Goal: Task Accomplishment & Management: Manage account settings

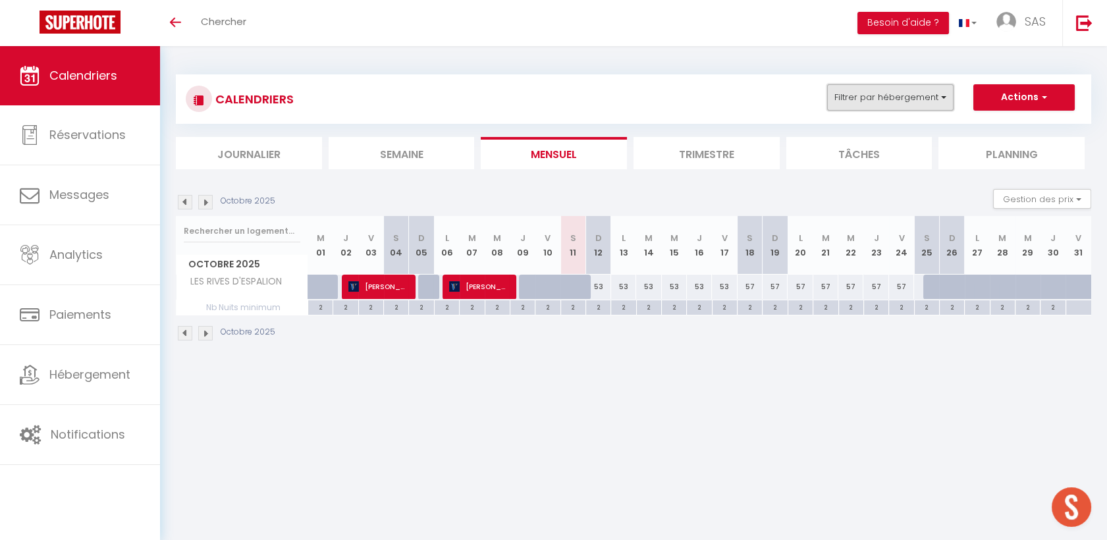
click at [854, 92] on button "Filtrer par hébergement" at bounding box center [890, 97] width 126 height 26
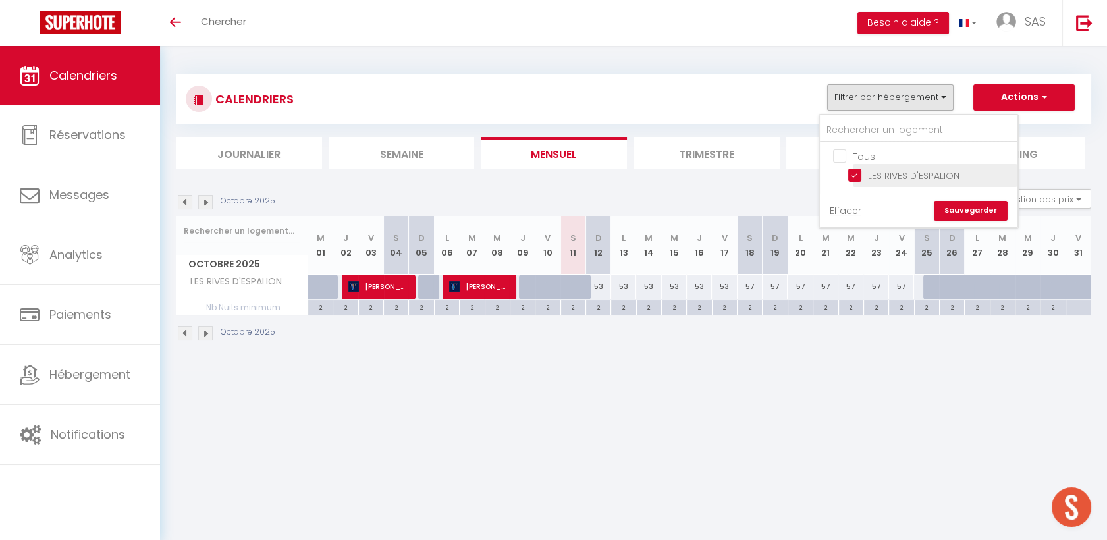
click at [871, 172] on input "LES RIVES D'ESPALION" at bounding box center [930, 174] width 165 height 13
checkbox input "false"
click at [975, 213] on link "Sauvegarder" at bounding box center [971, 211] width 74 height 20
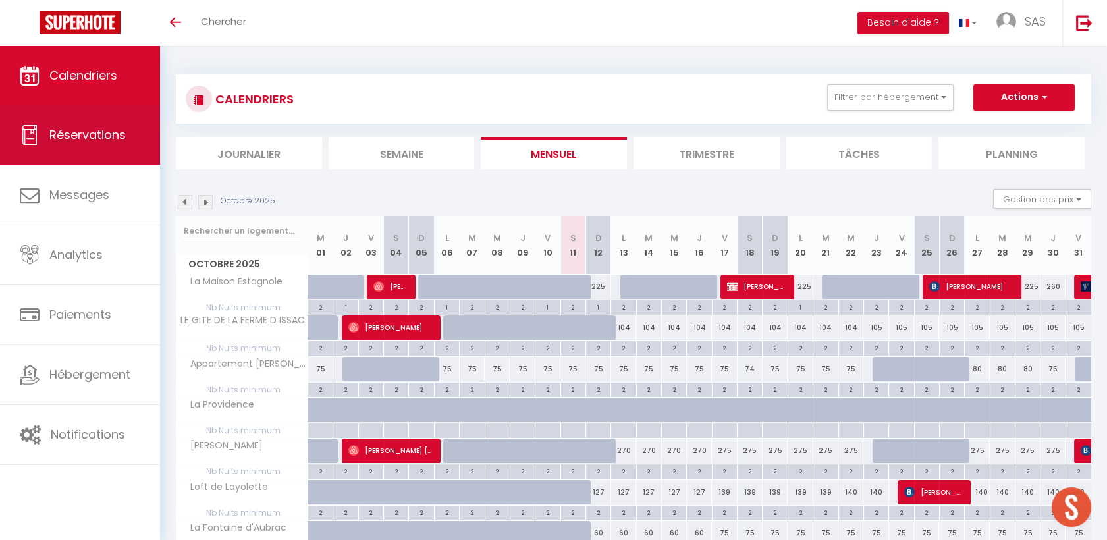
click at [110, 126] on span "Réservations" at bounding box center [87, 134] width 76 height 16
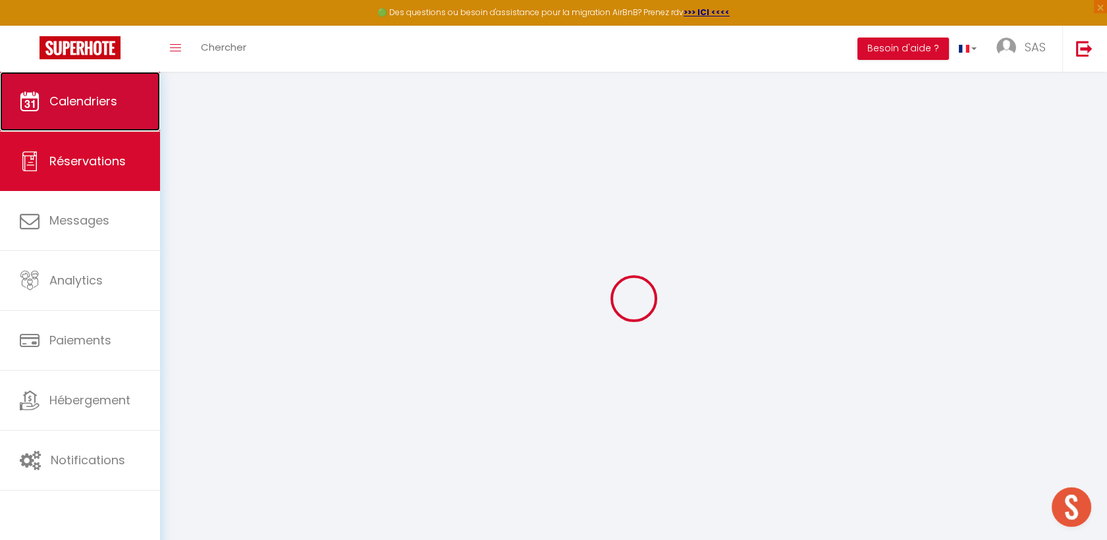
click at [113, 113] on link "Calendriers" at bounding box center [80, 101] width 160 height 59
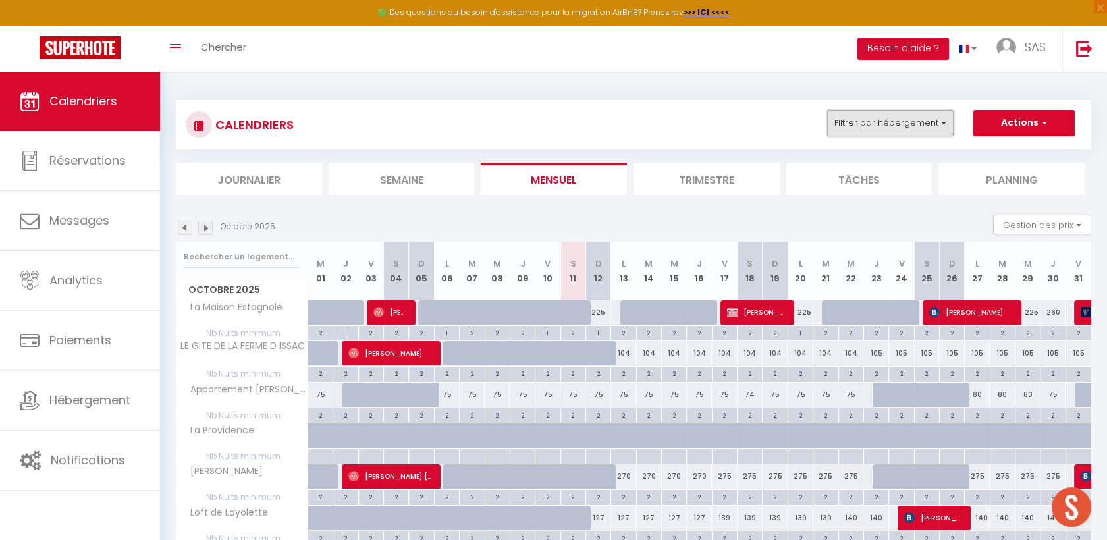
click at [869, 129] on button "Filtrer par hébergement" at bounding box center [890, 123] width 126 height 26
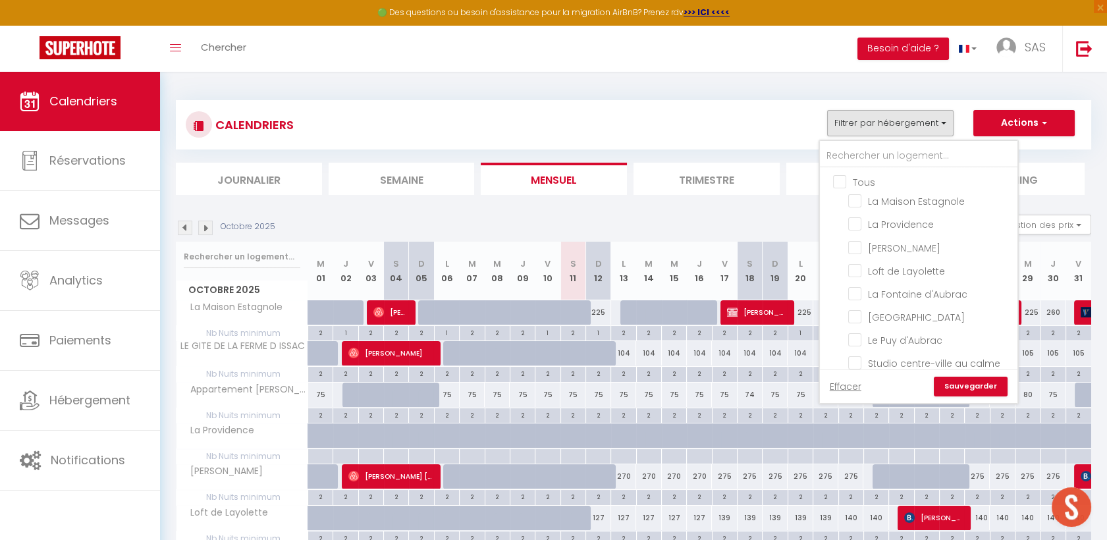
click at [406, 175] on li "Semaine" at bounding box center [402, 179] width 146 height 32
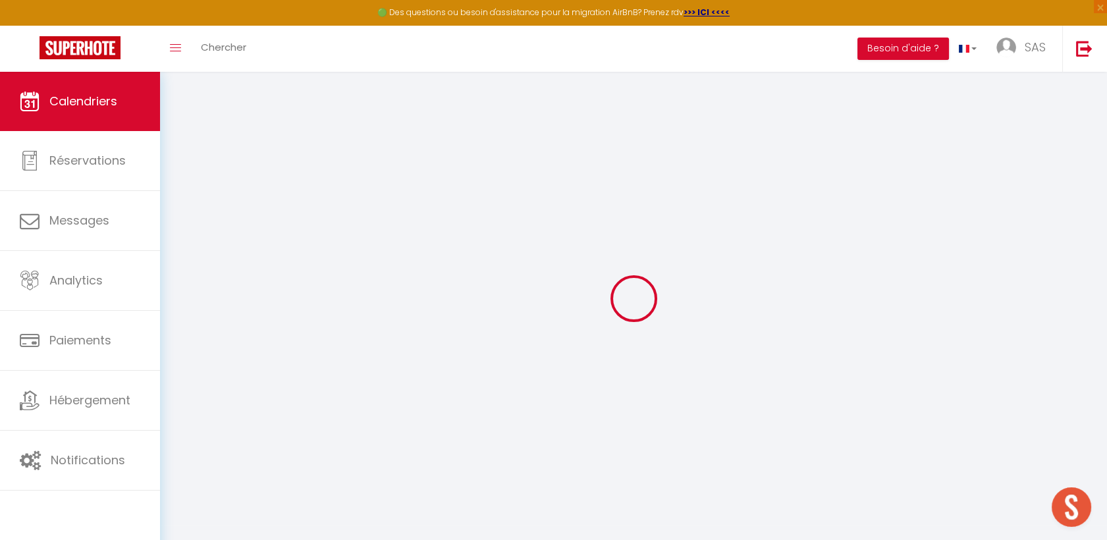
select select
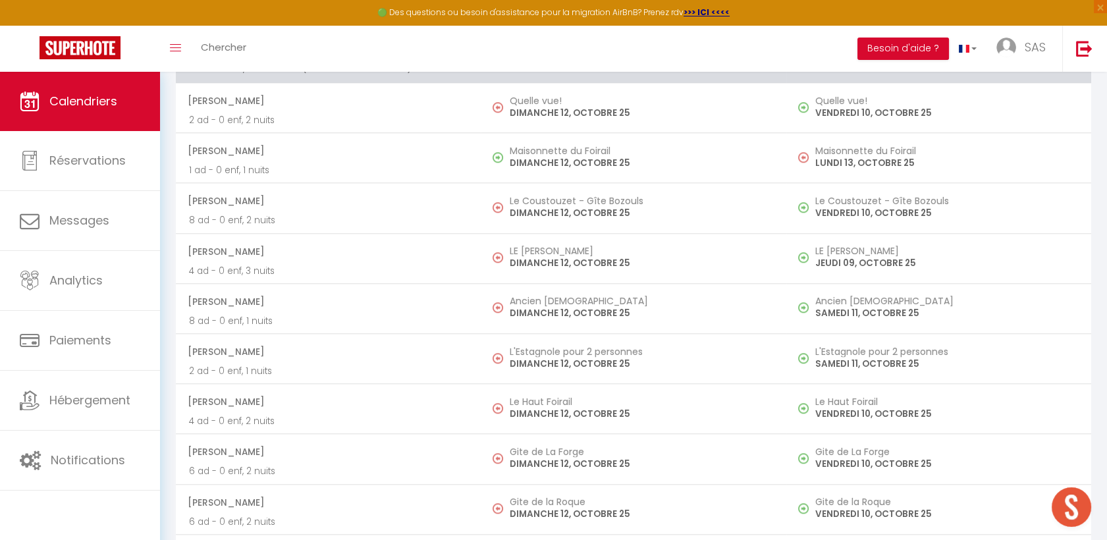
scroll to position [2621, 0]
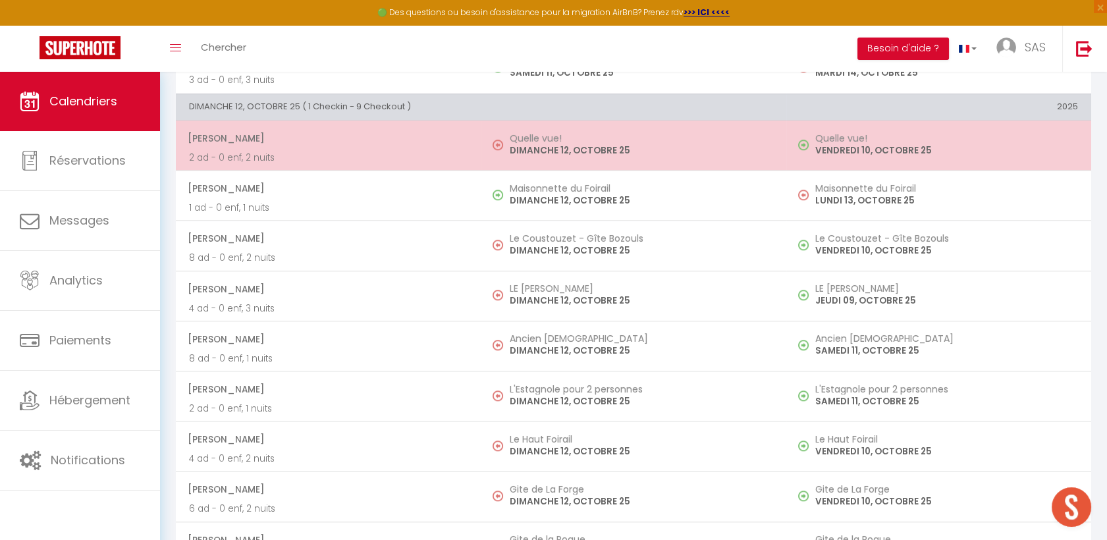
click at [501, 140] on img at bounding box center [498, 145] width 11 height 11
select select "OK"
select select "0"
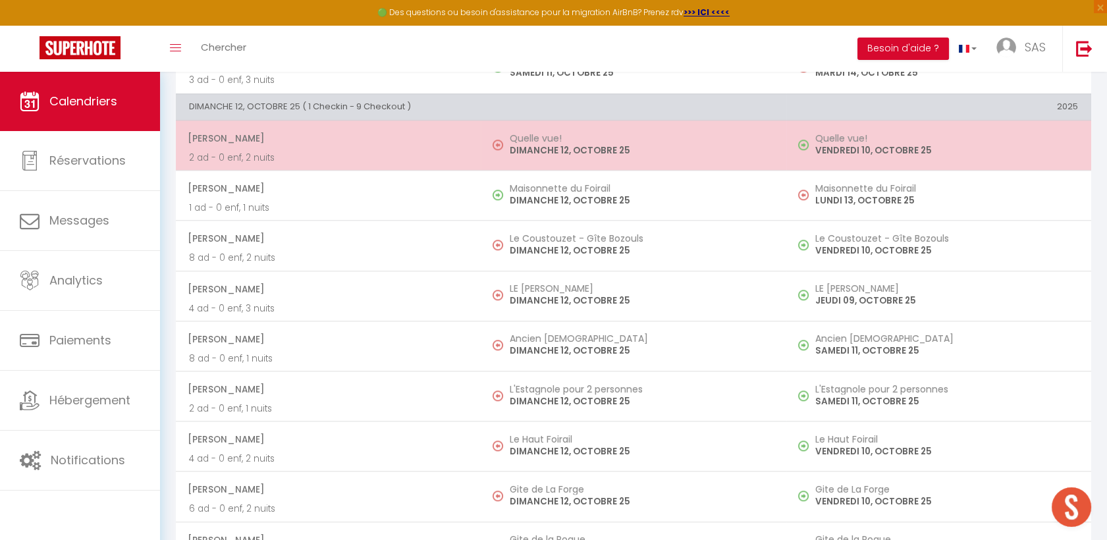
select select "1"
select select
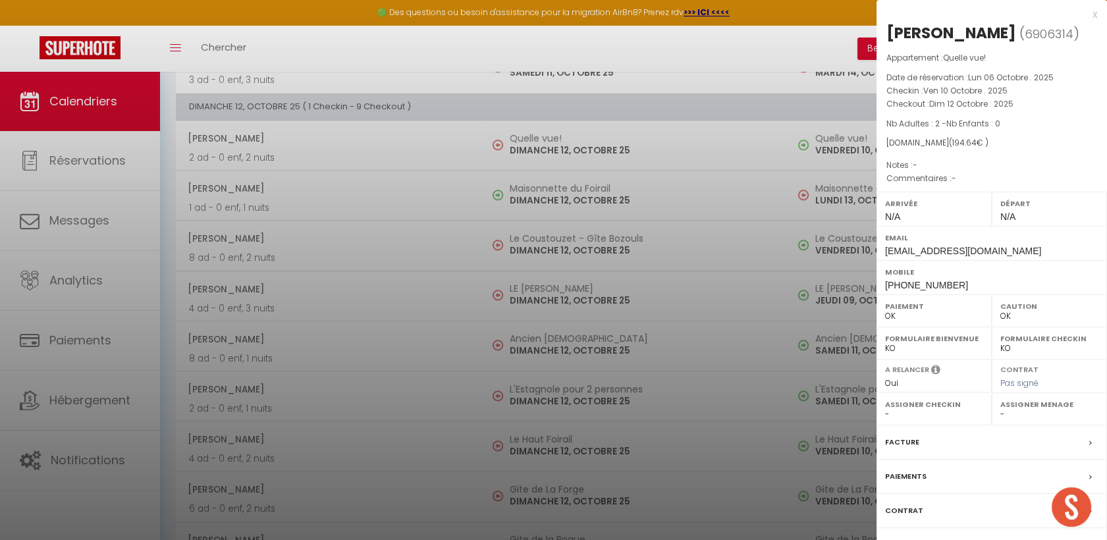
click at [971, 476] on div "Paiements" at bounding box center [992, 477] width 231 height 34
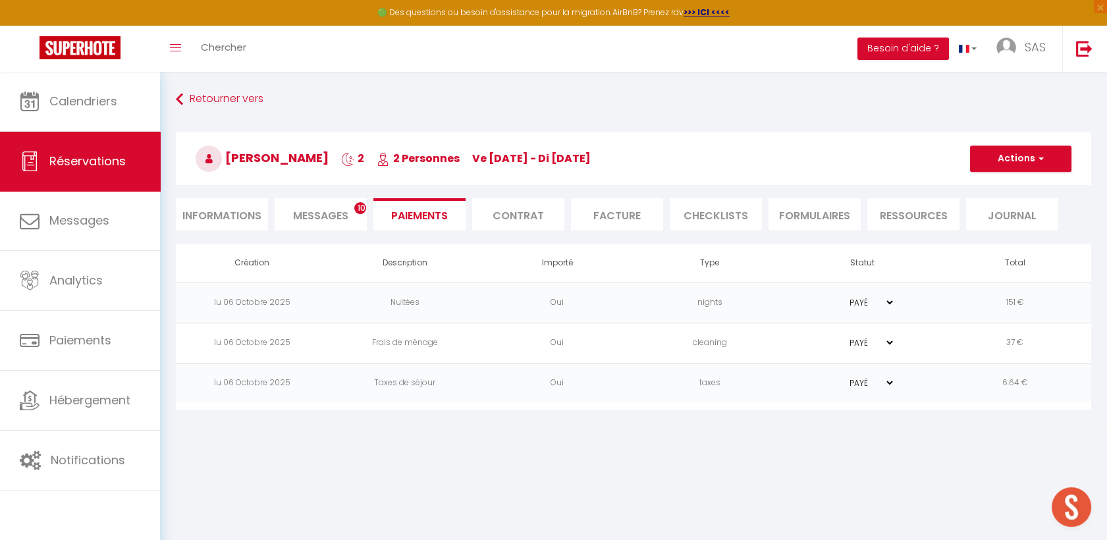
click at [332, 213] on span "Messages" at bounding box center [320, 215] width 55 height 15
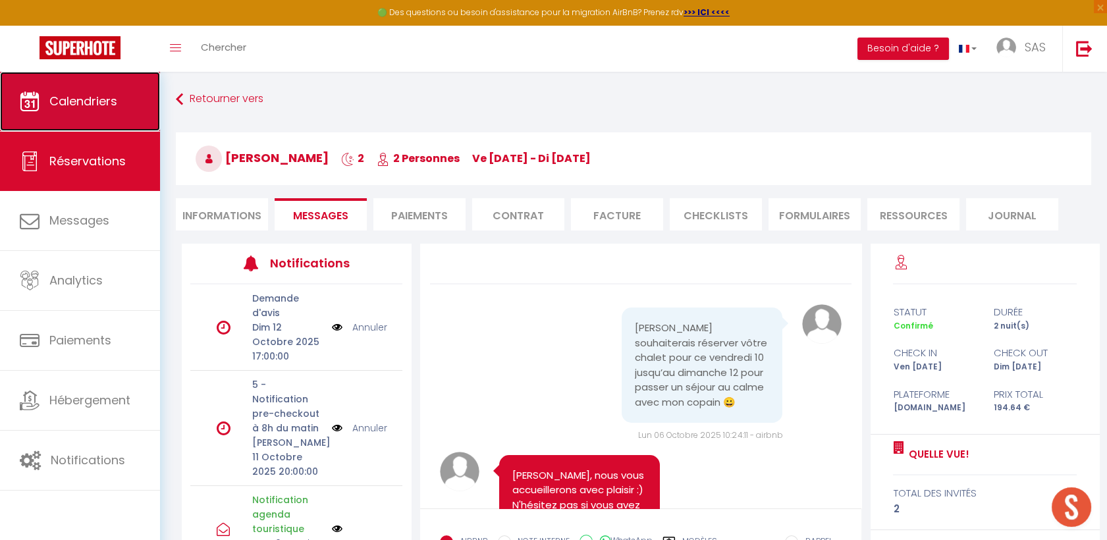
click at [131, 103] on link "Calendriers" at bounding box center [80, 101] width 160 height 59
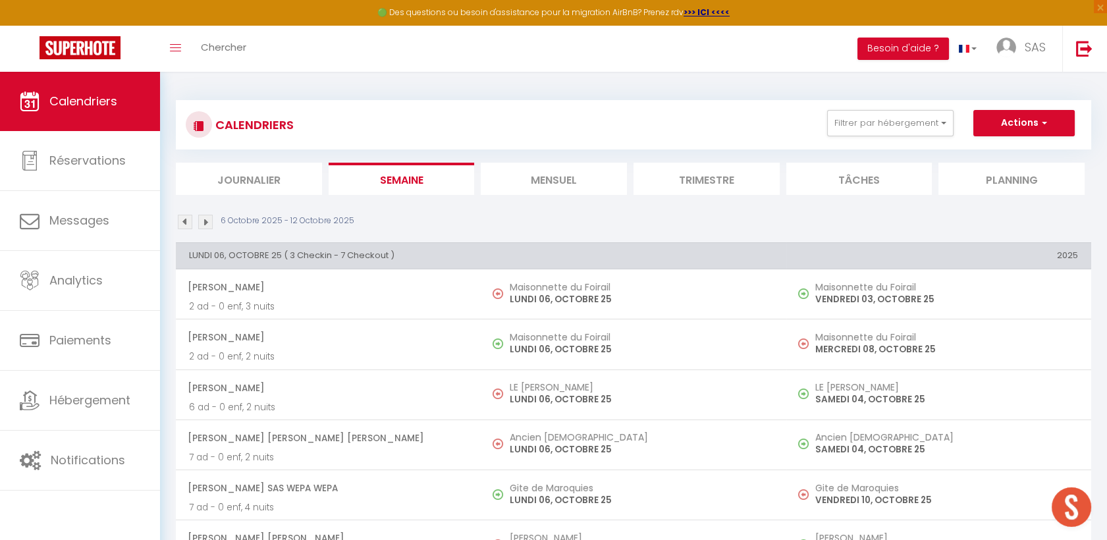
click at [593, 177] on li "Mensuel" at bounding box center [554, 179] width 146 height 32
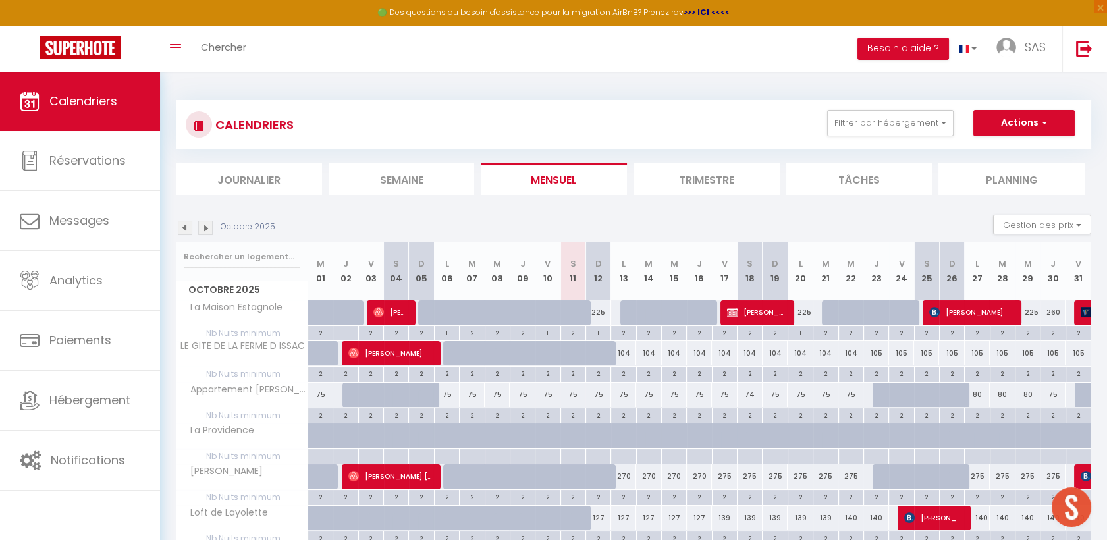
click at [937, 109] on div "CALENDRIERS Filtrer par hébergement Tous La Maison Estagnole [GEOGRAPHIC_DATA] …" at bounding box center [633, 124] width 915 height 49
click at [876, 124] on button "Filtrer par hébergement" at bounding box center [890, 123] width 126 height 26
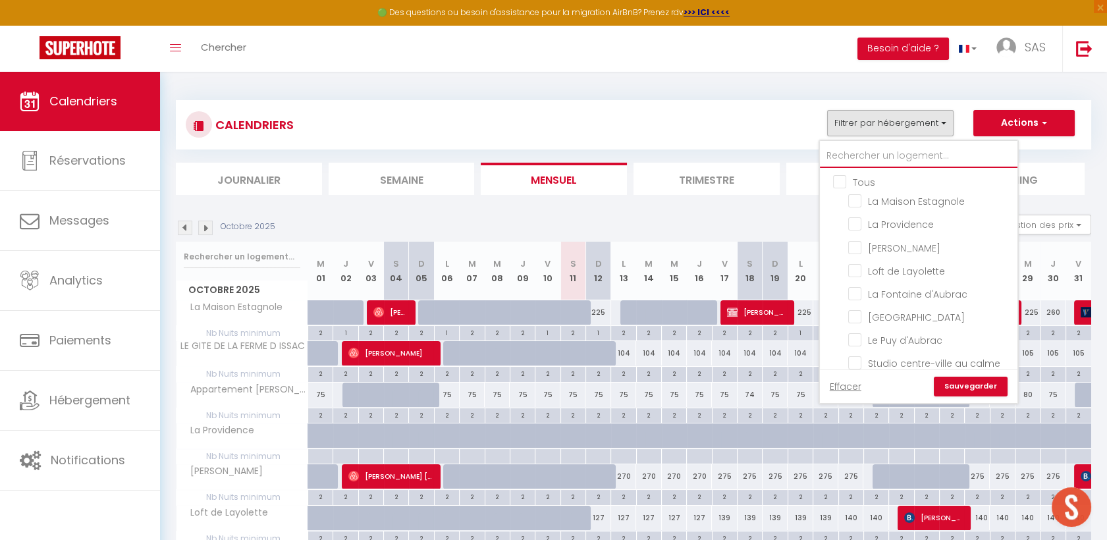
click at [865, 144] on input "text" at bounding box center [919, 156] width 198 height 24
type input "o"
checkbox input "false"
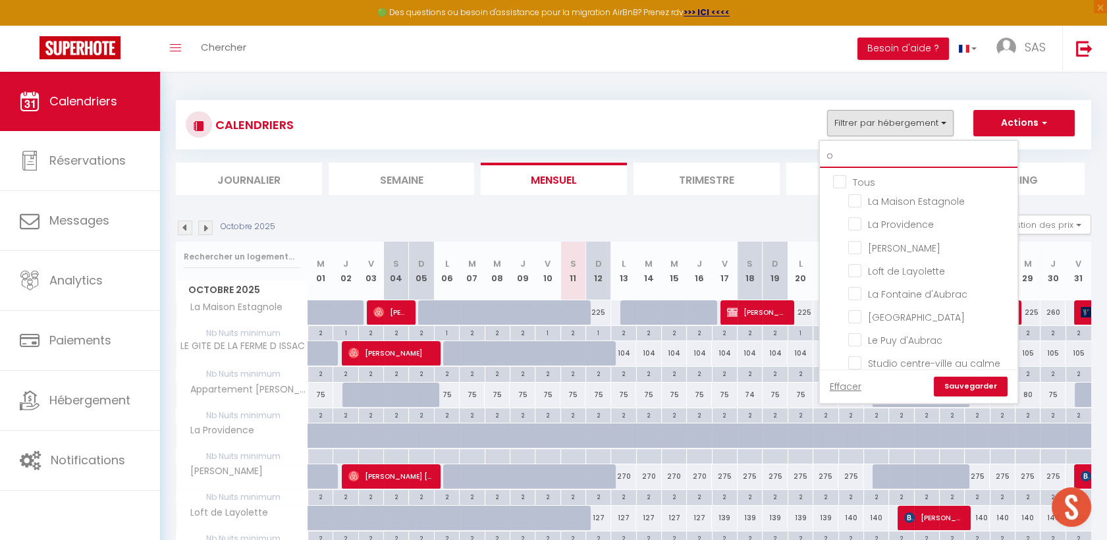
checkbox input "false"
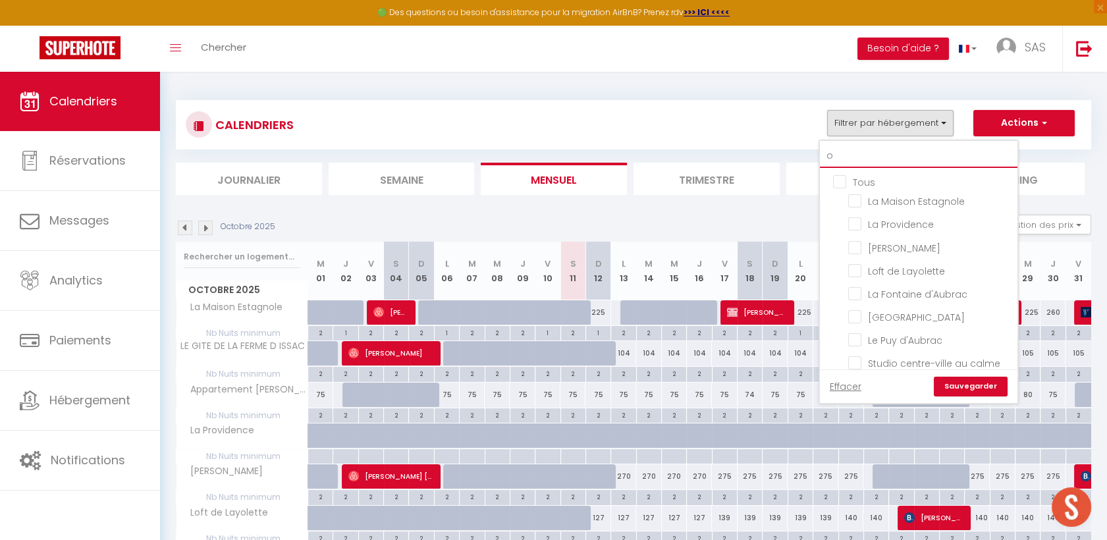
checkbox input "false"
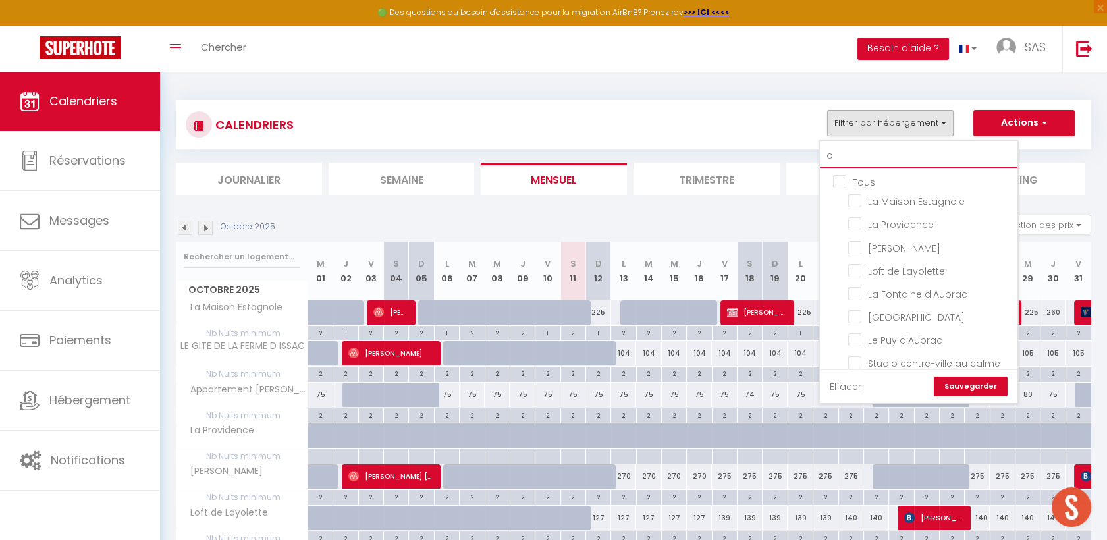
checkbox input "false"
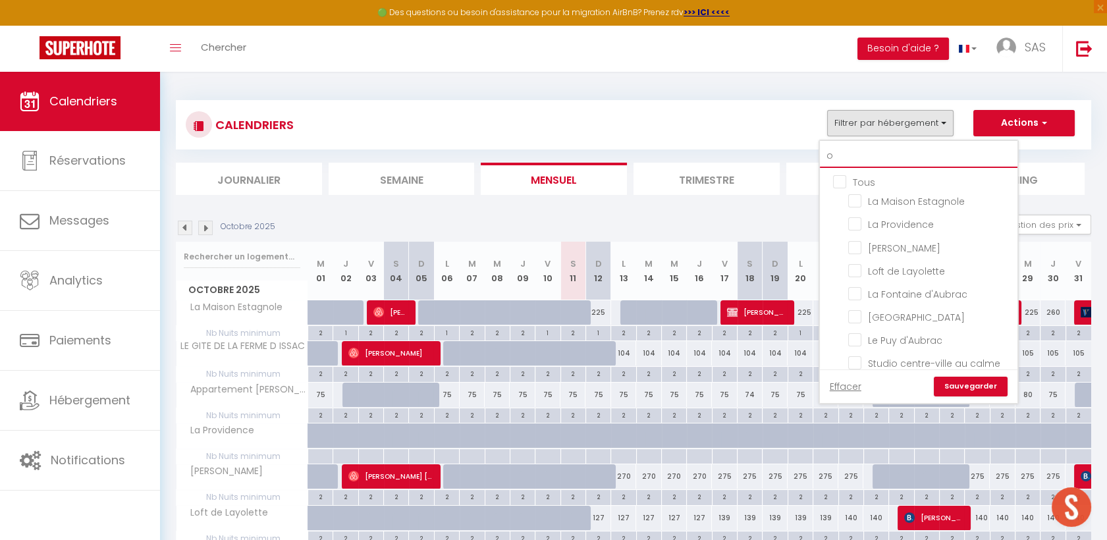
checkbox input "false"
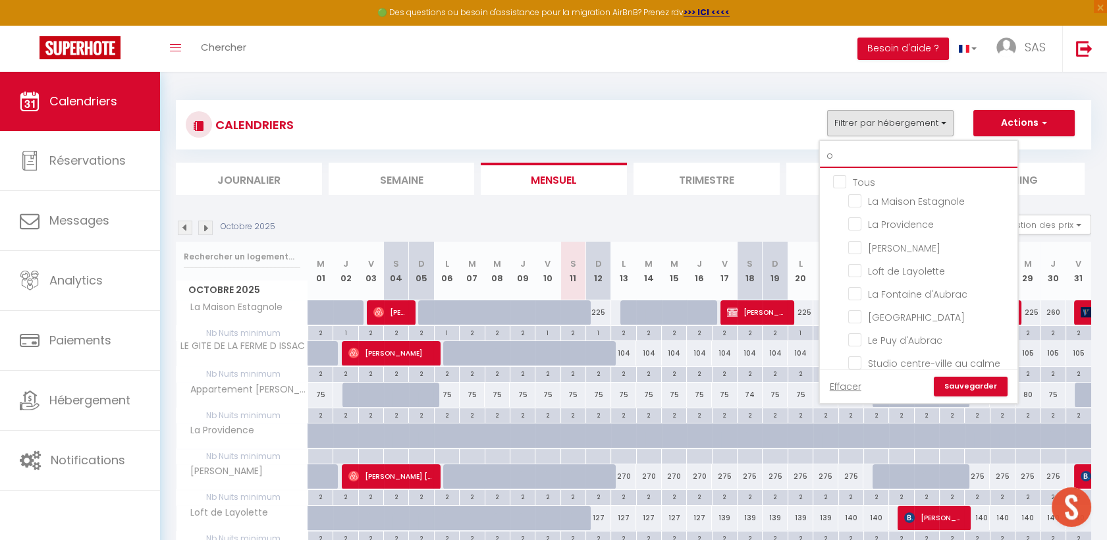
checkbox input "false"
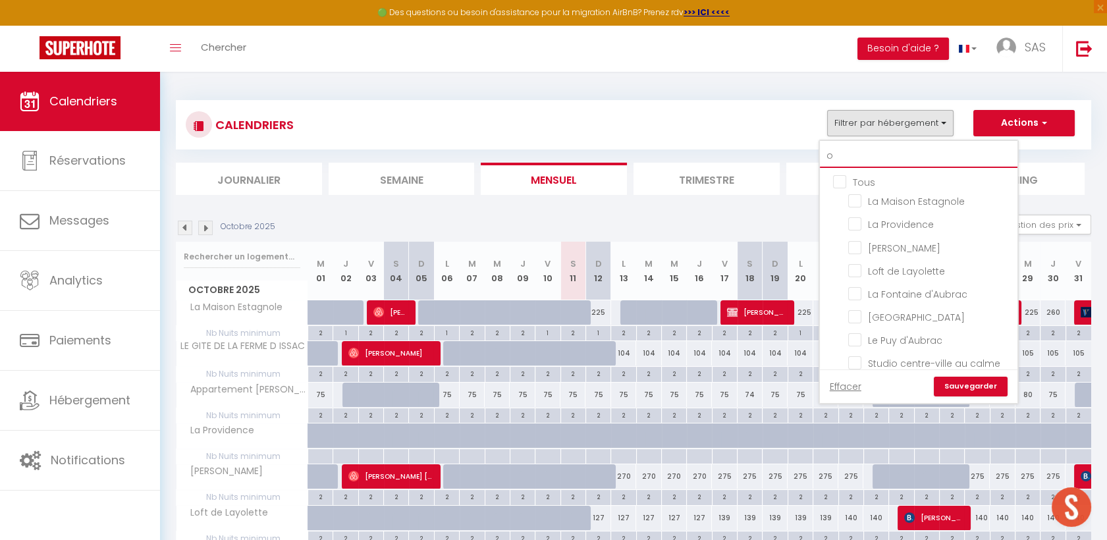
checkbox input "false"
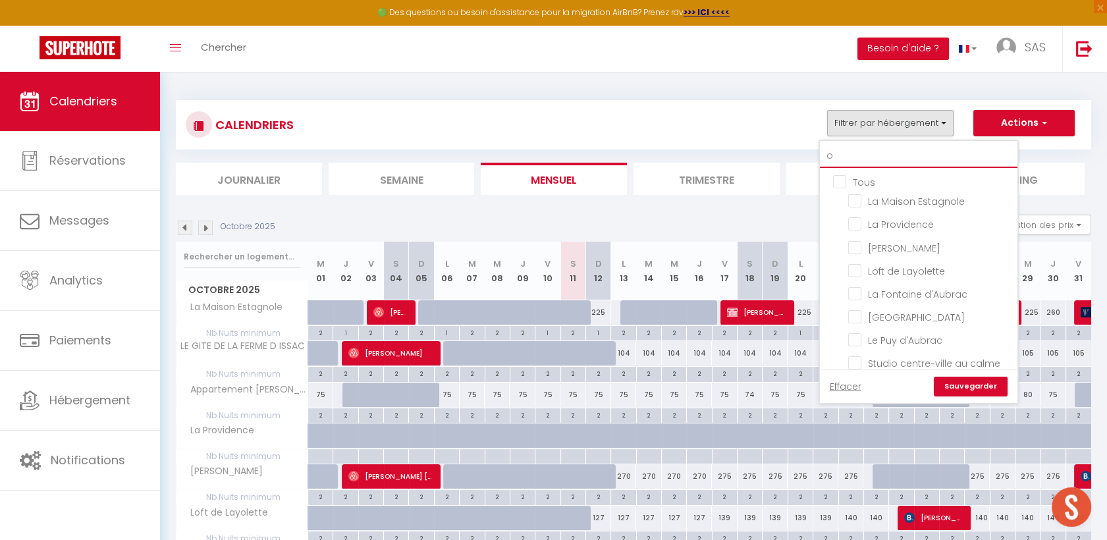
checkbox input "false"
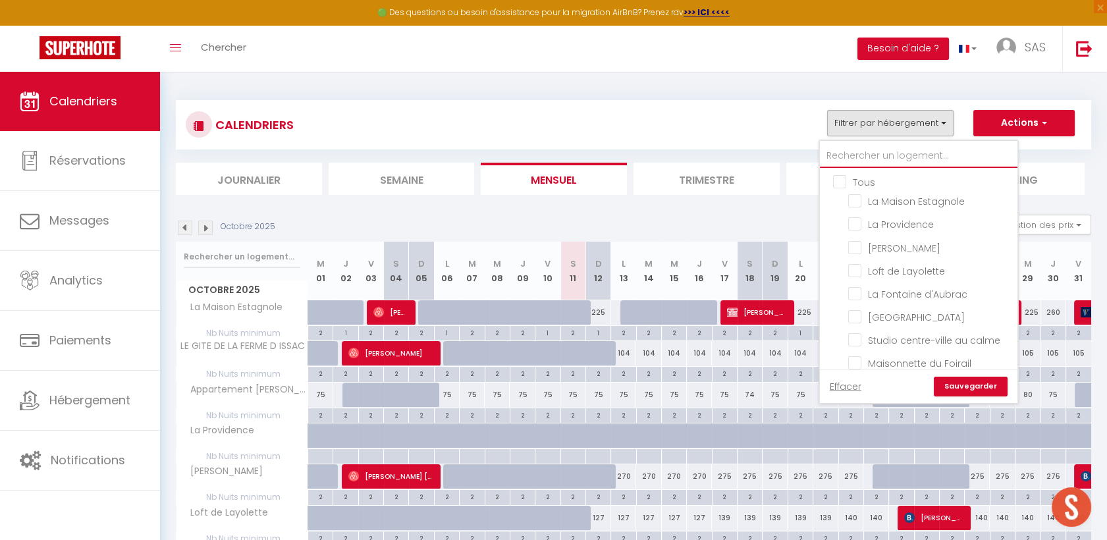
checkbox input "false"
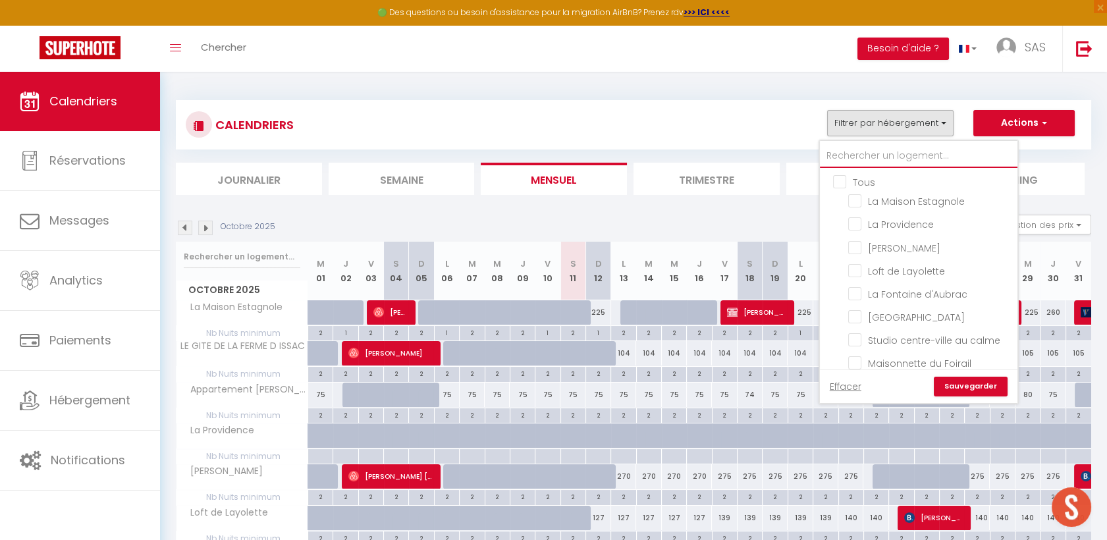
checkbox input "false"
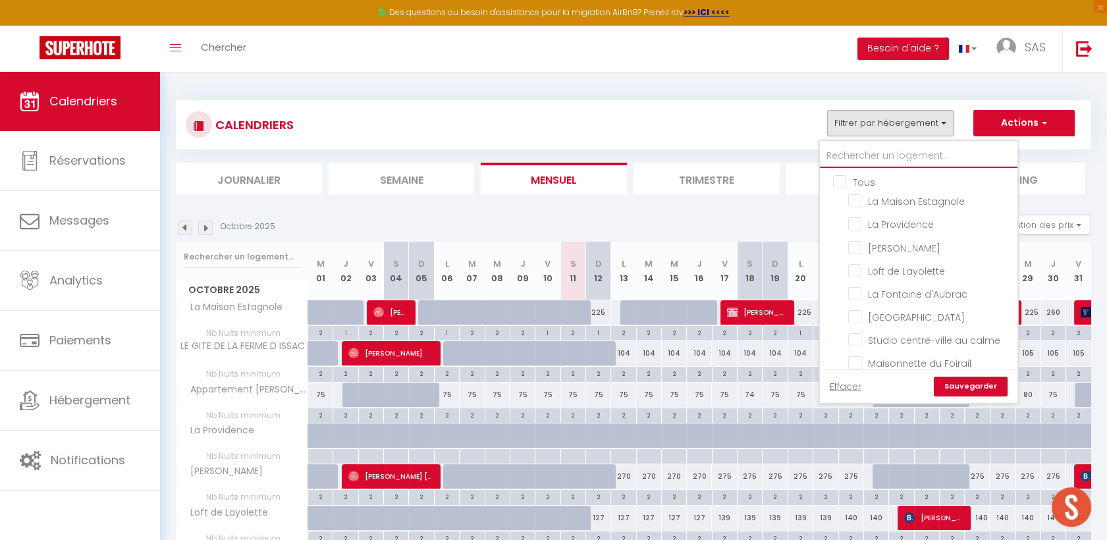
checkbox input "false"
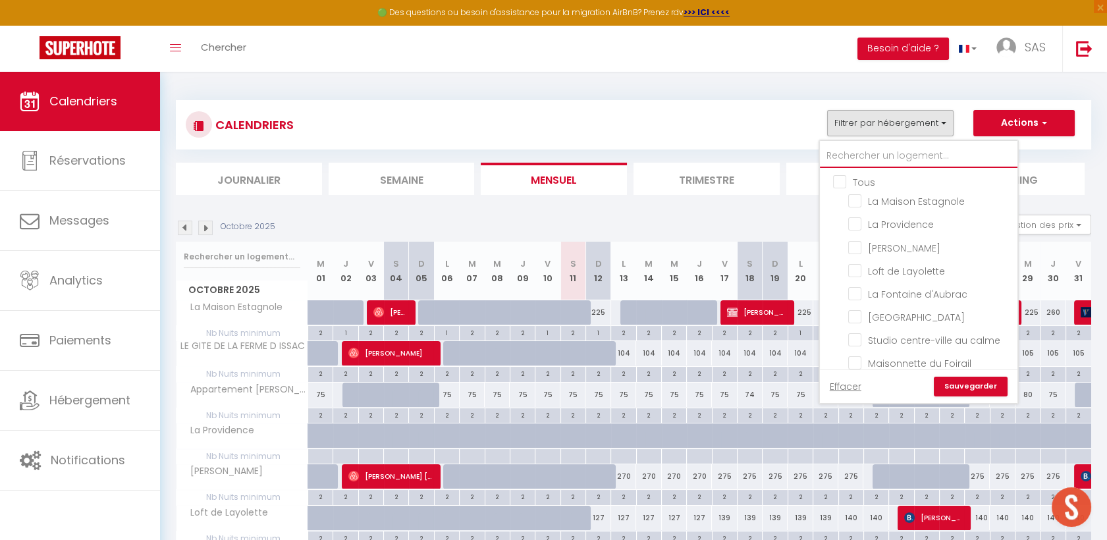
checkbox input "false"
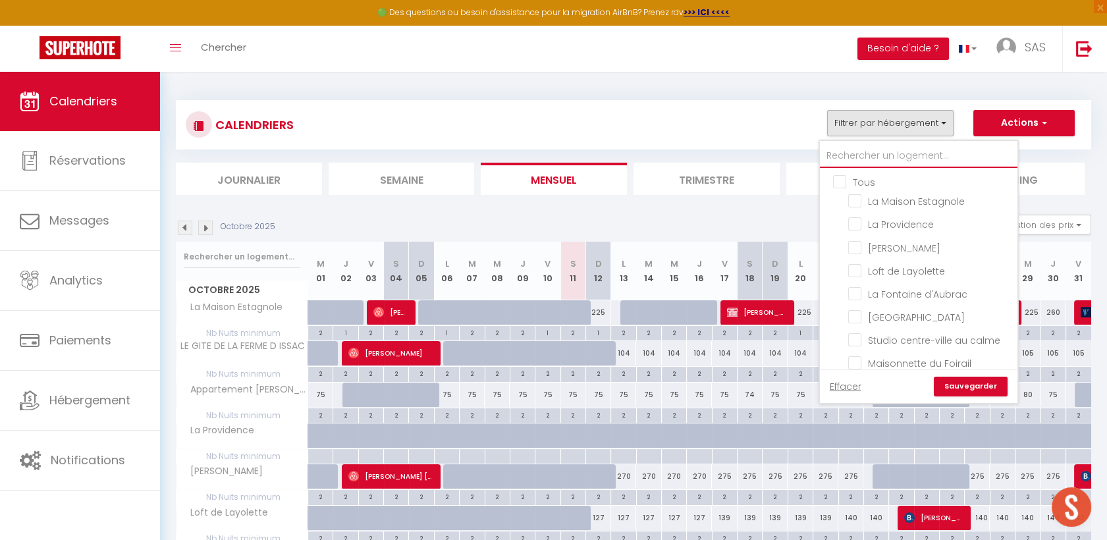
checkbox input "false"
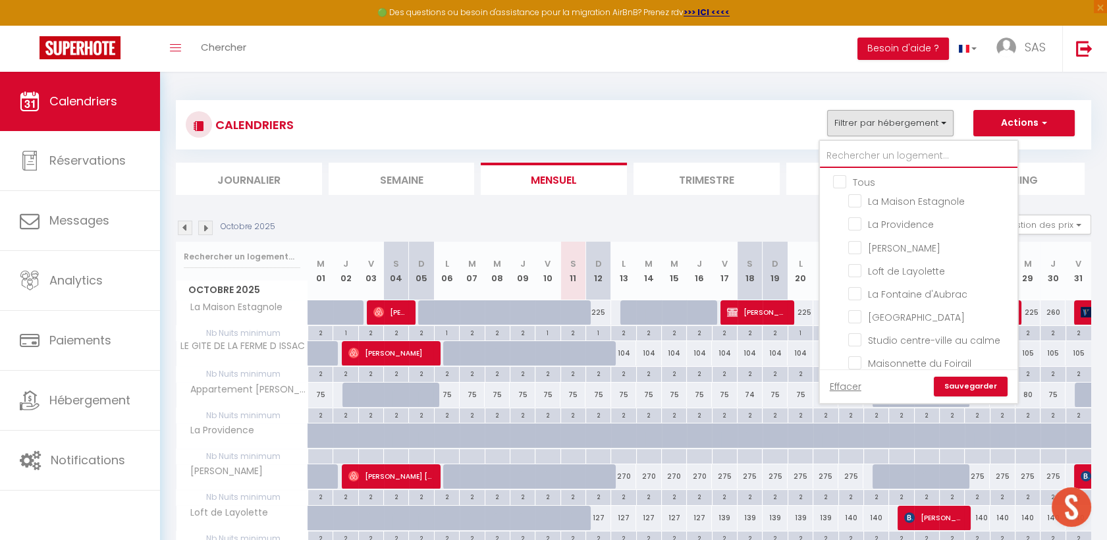
checkbox input "false"
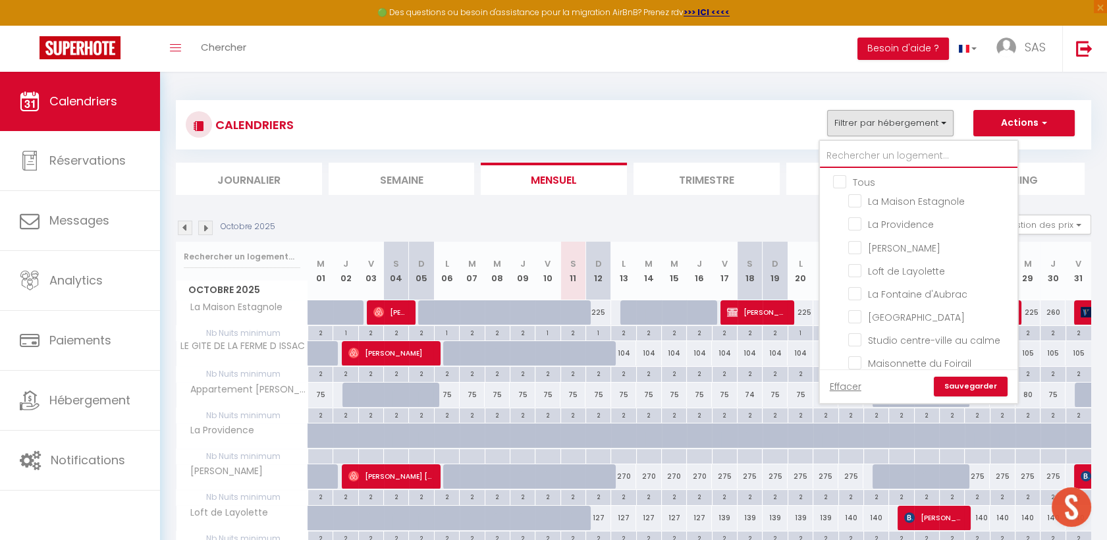
checkbox input "false"
type input "c"
checkbox input "false"
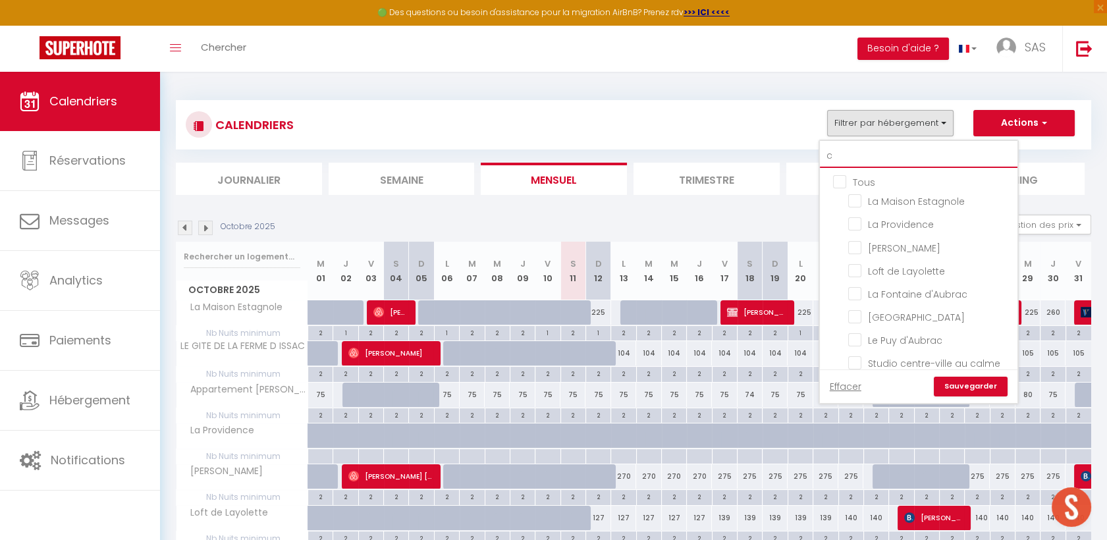
checkbox input "false"
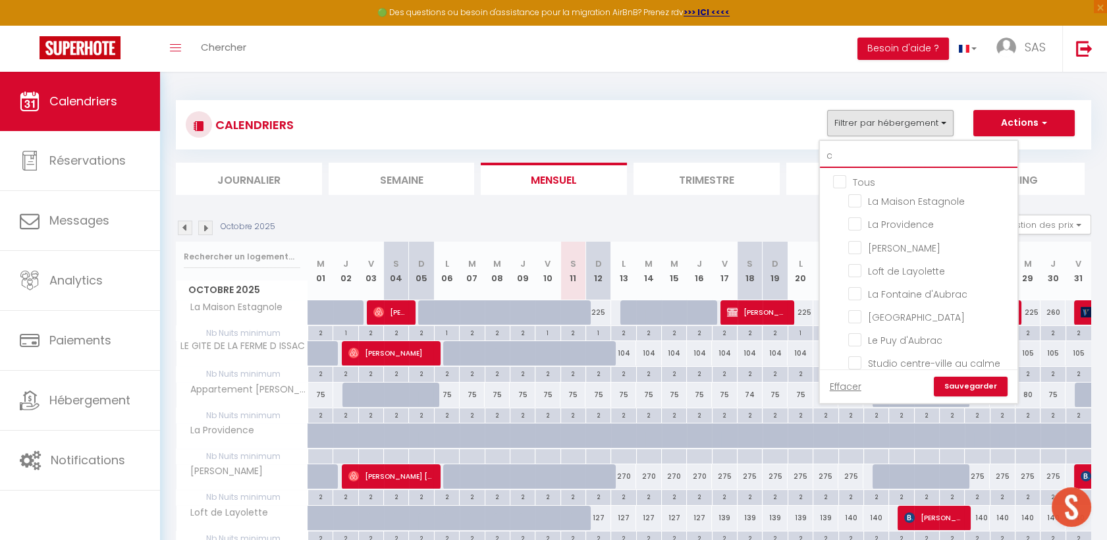
checkbox input "false"
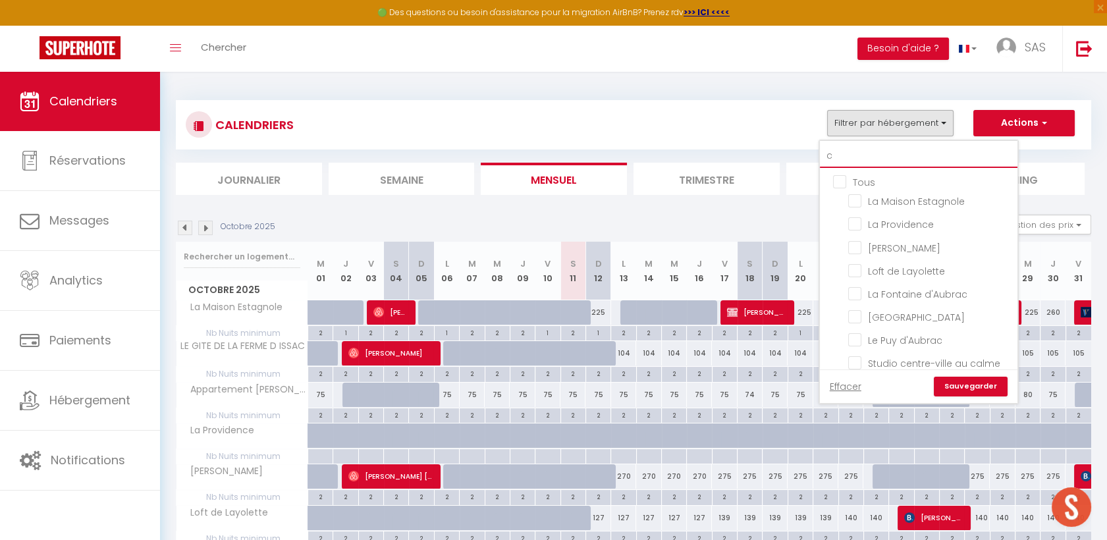
checkbox input "false"
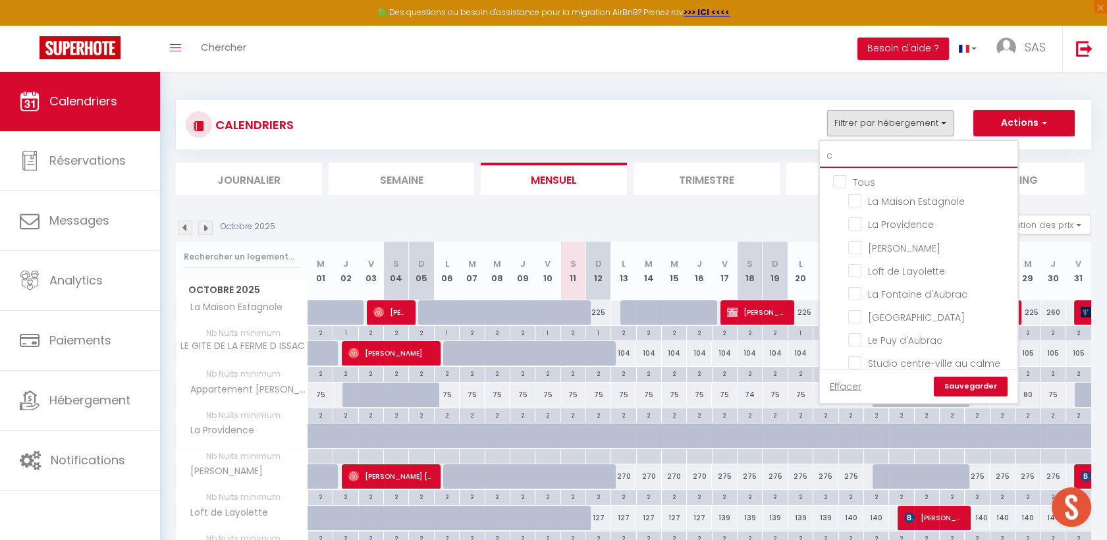
checkbox input "false"
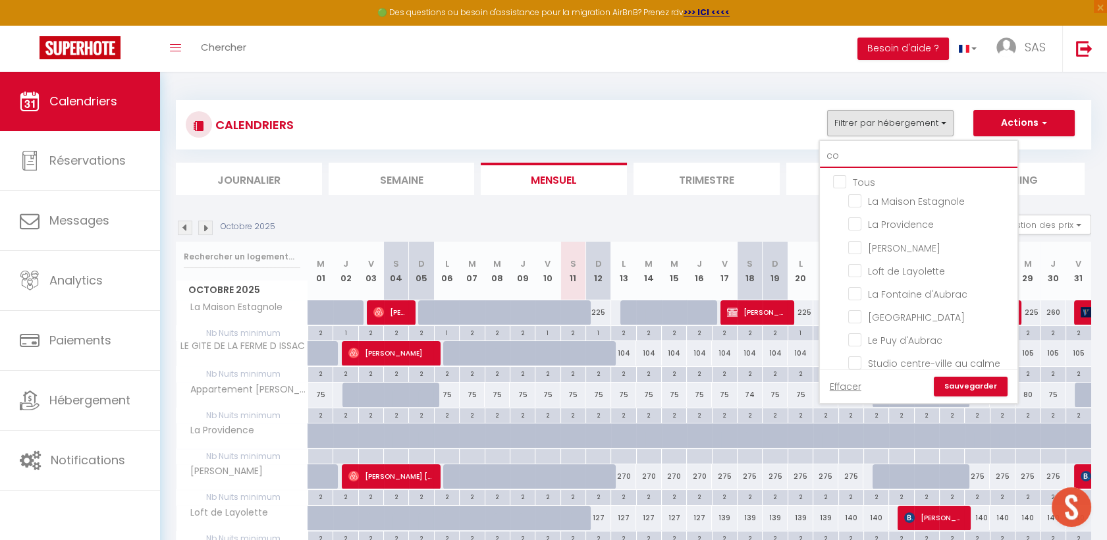
type input "cou"
checkbox input "false"
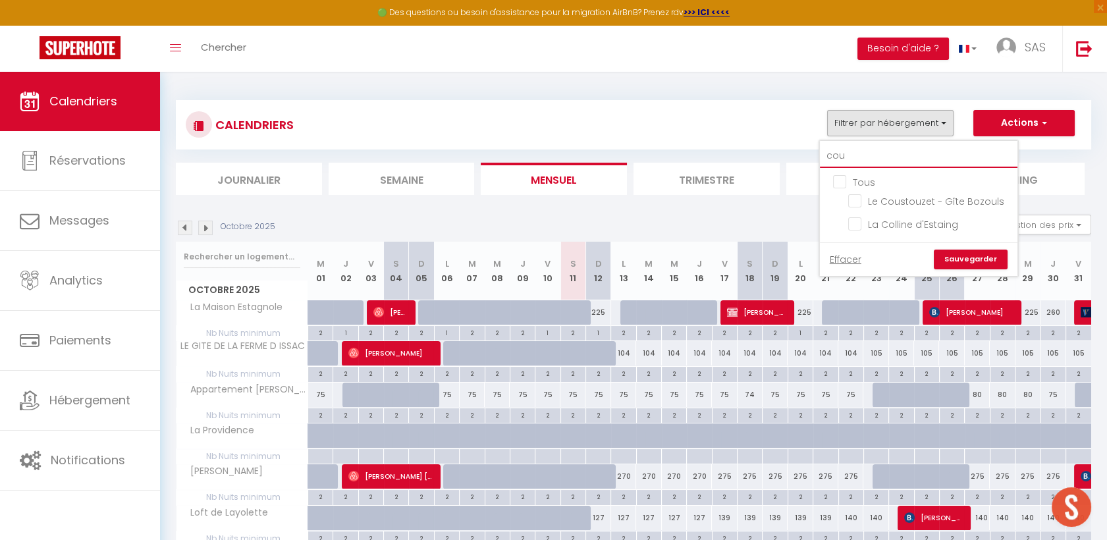
type input "cous"
checkbox input "false"
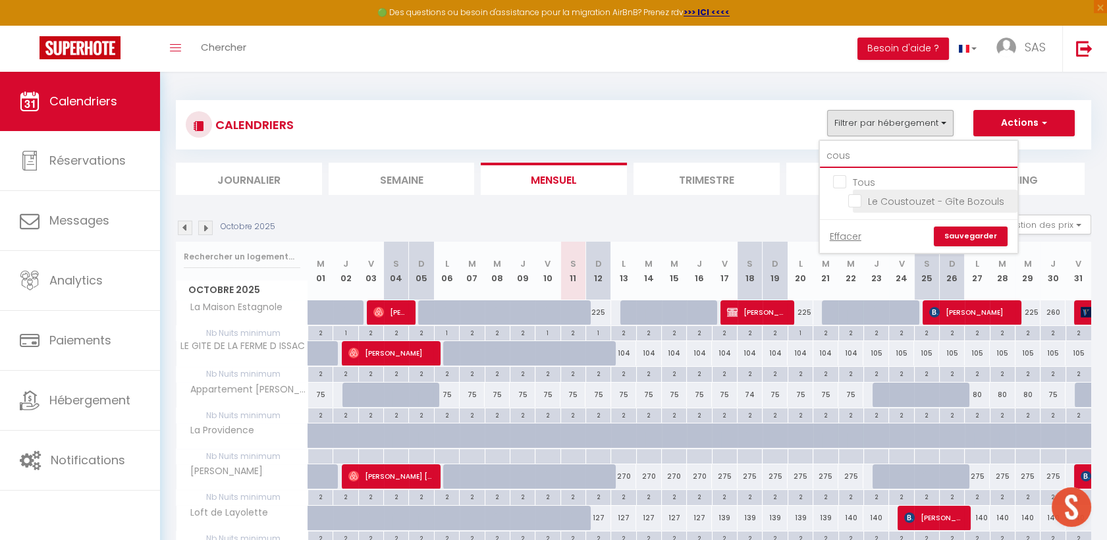
type input "cous"
click at [863, 197] on input "Le Coustouzet - Gîte Bozouls" at bounding box center [930, 200] width 165 height 13
checkbox input "true"
click at [980, 227] on link "Sauvegarder" at bounding box center [971, 237] width 74 height 20
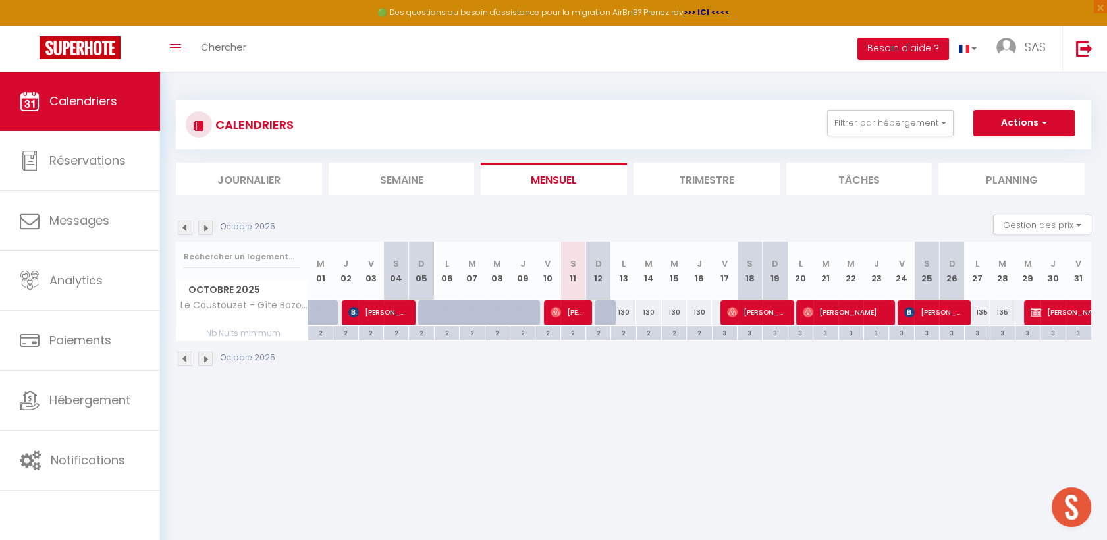
click at [207, 230] on img at bounding box center [205, 228] width 14 height 14
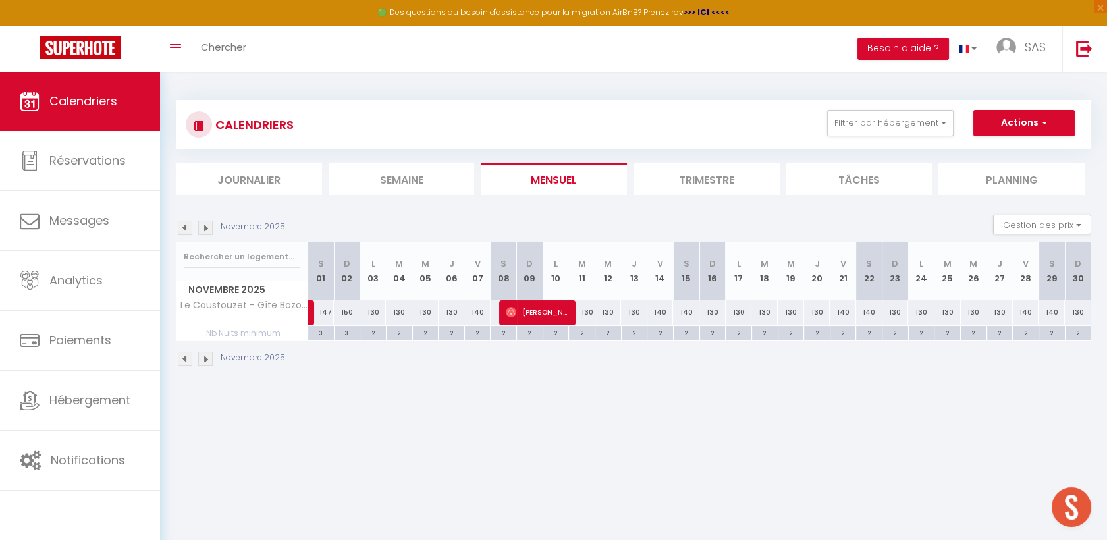
click at [180, 225] on img at bounding box center [185, 228] width 14 height 14
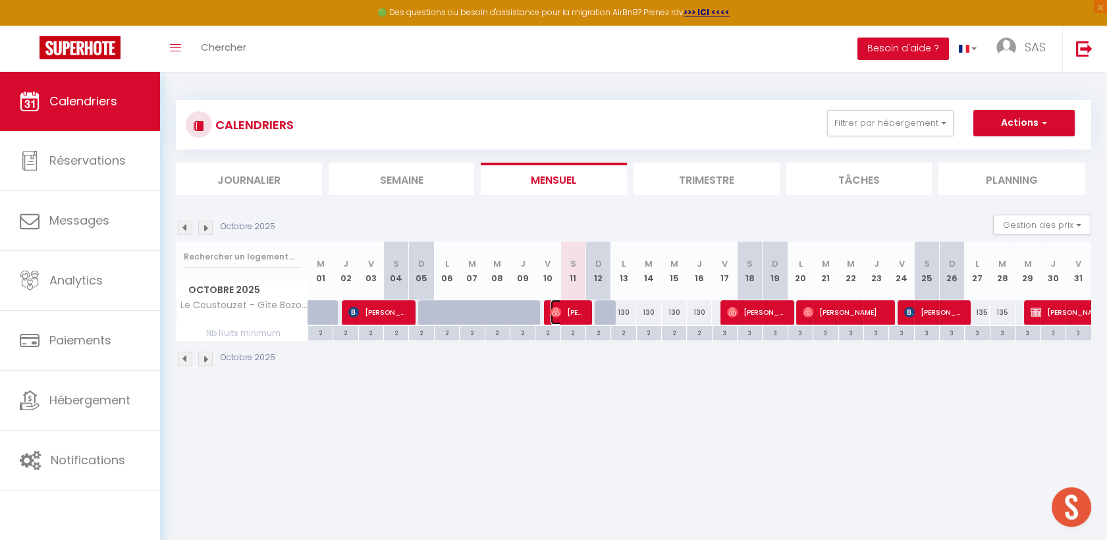
click at [551, 303] on span "[PERSON_NAME]" at bounding box center [568, 312] width 34 height 25
select select "OK"
select select "0"
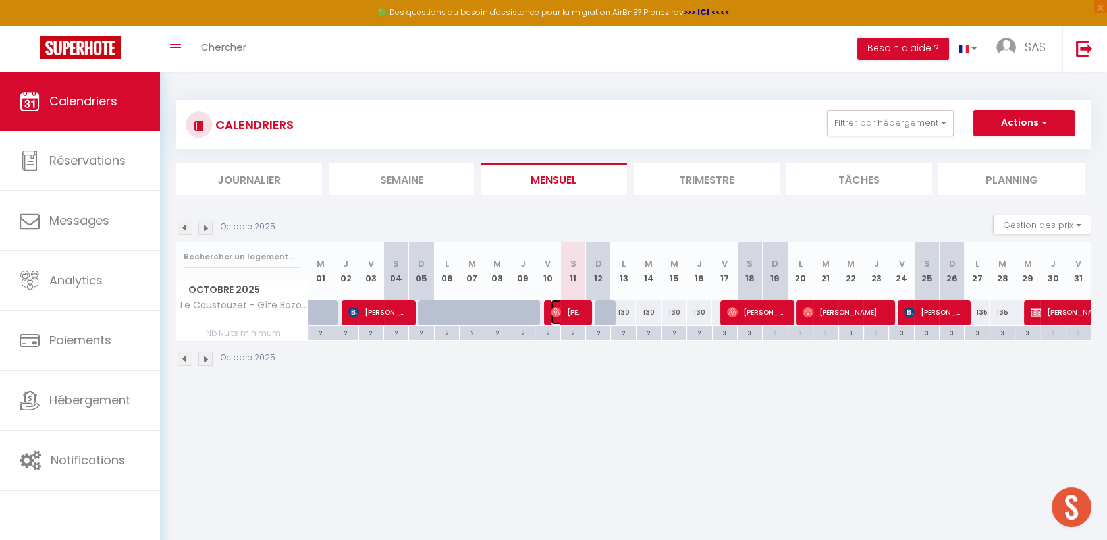
select select "1"
select select
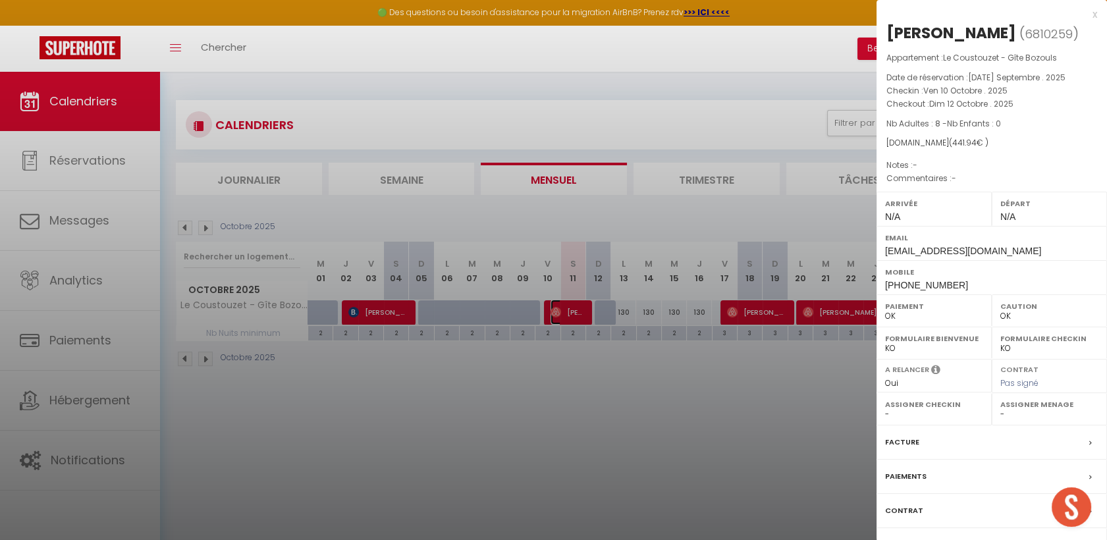
select select "40902"
click at [954, 435] on div "Facture" at bounding box center [992, 442] width 231 height 34
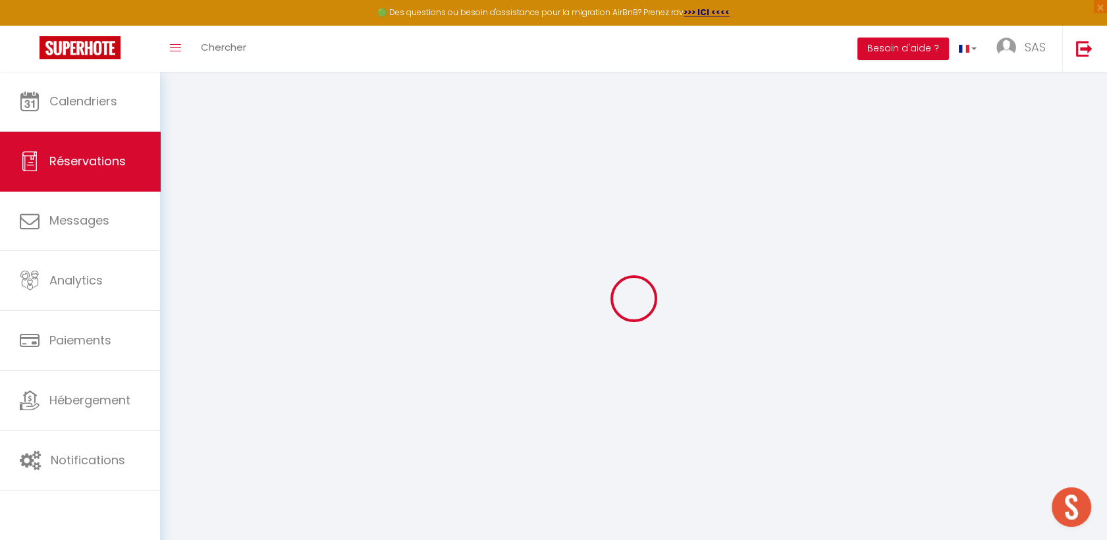
select select "cleaning"
select select "taxes"
select select
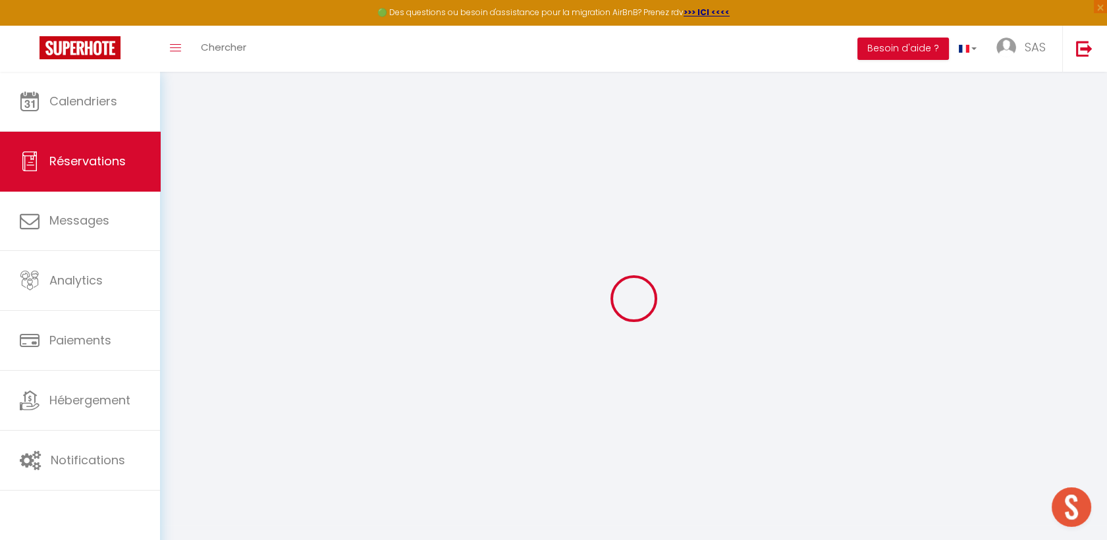
checkbox input "false"
select select
checkbox input "false"
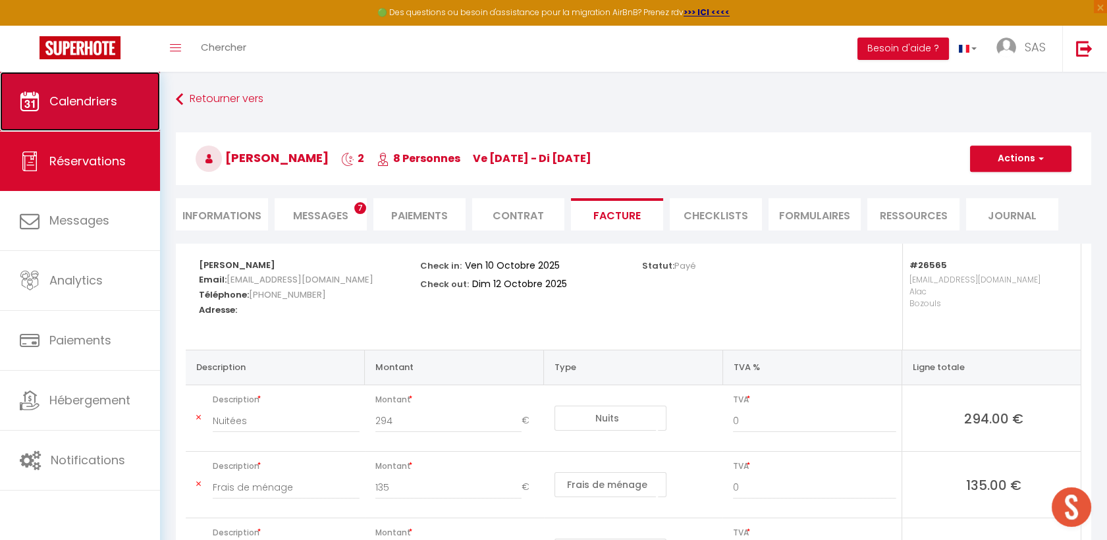
click at [121, 111] on link "Calendriers" at bounding box center [80, 101] width 160 height 59
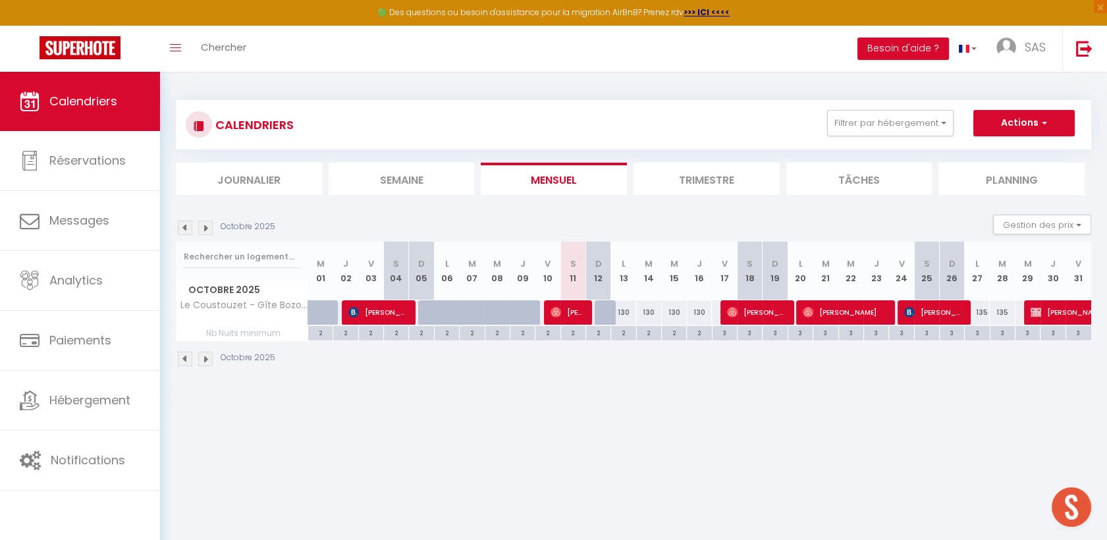
click at [411, 173] on li "Semaine" at bounding box center [402, 179] width 146 height 32
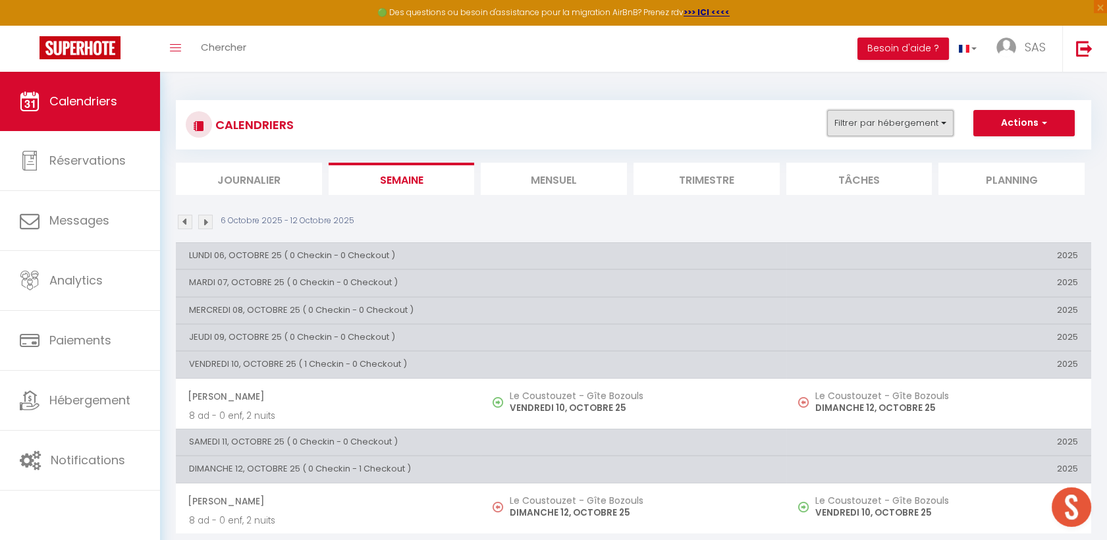
click at [892, 119] on button "Filtrer par hébergement" at bounding box center [890, 123] width 126 height 26
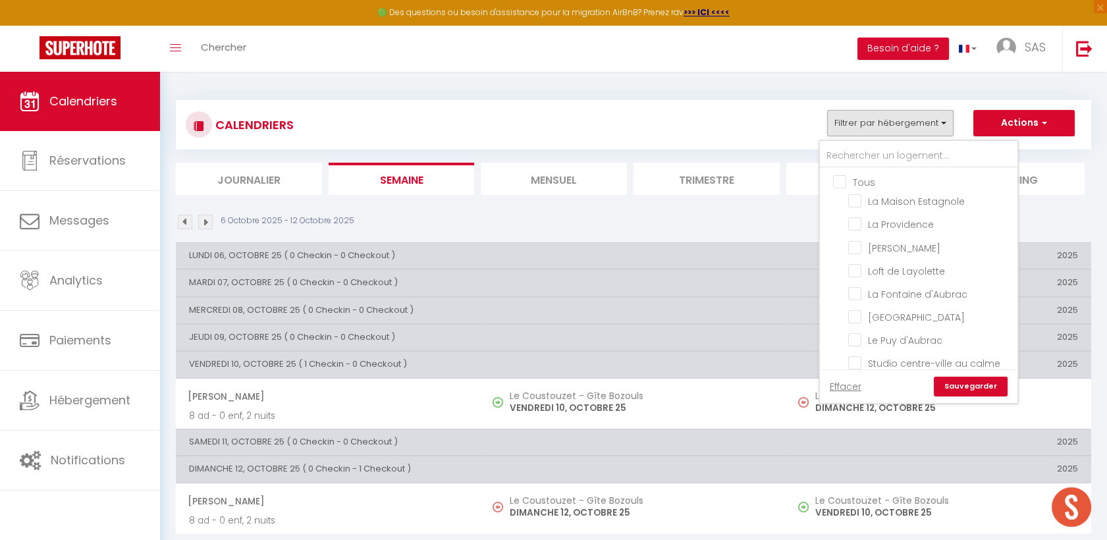
click at [844, 180] on input "Tous" at bounding box center [932, 181] width 198 height 13
checkbox input "true"
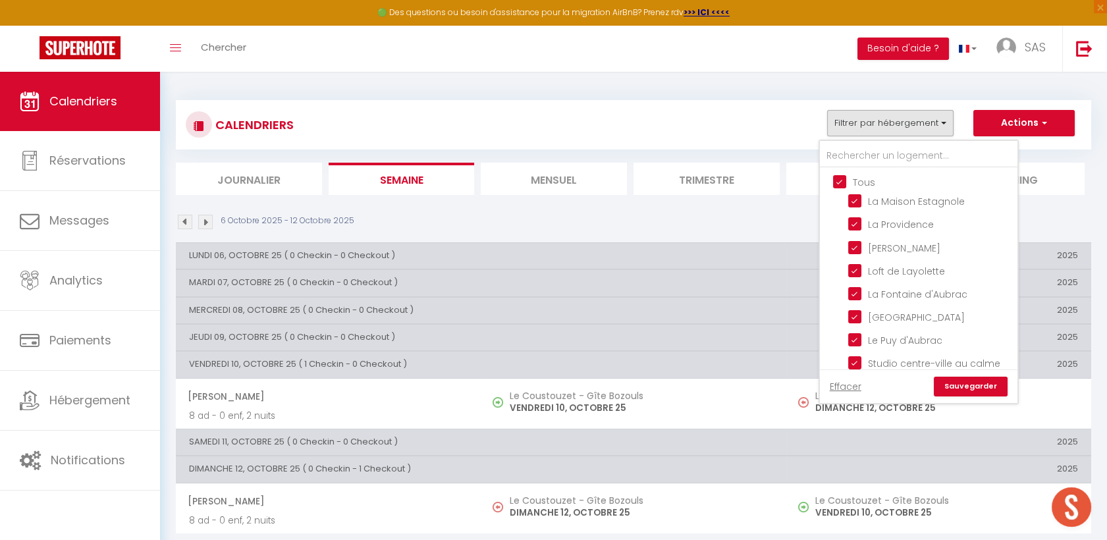
checkbox input "true"
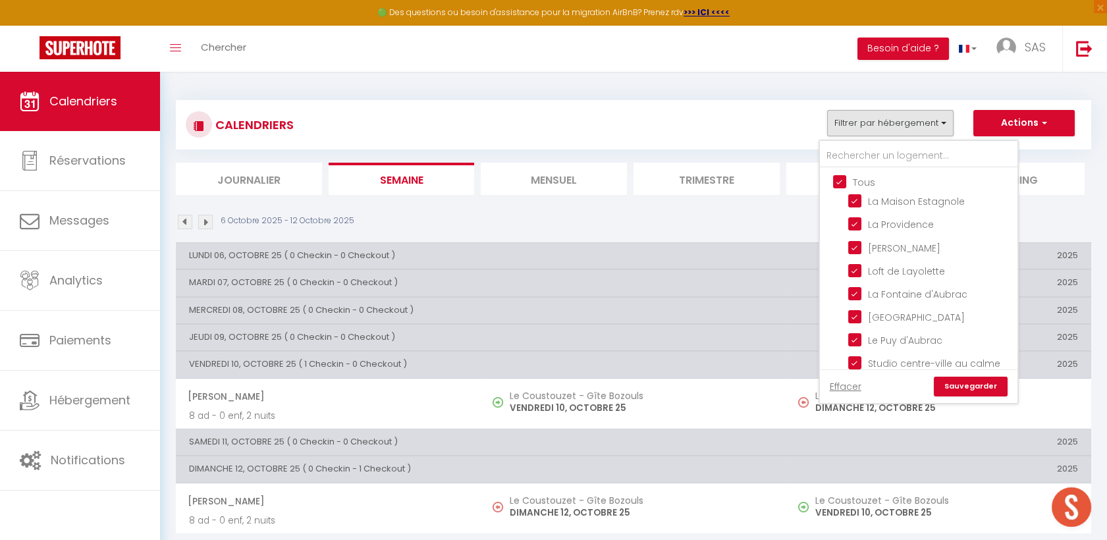
checkbox input "true"
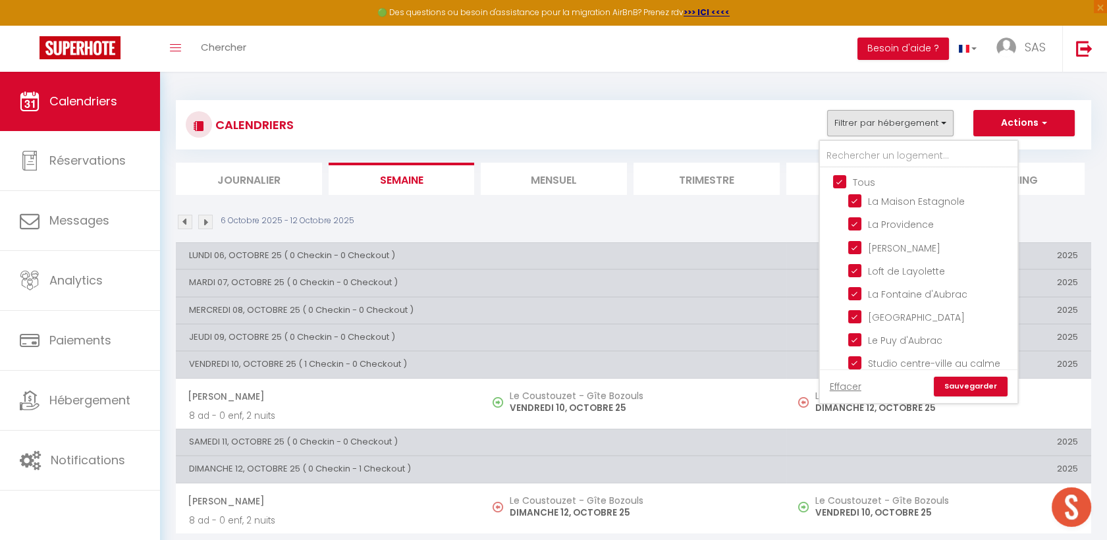
checkbox input "true"
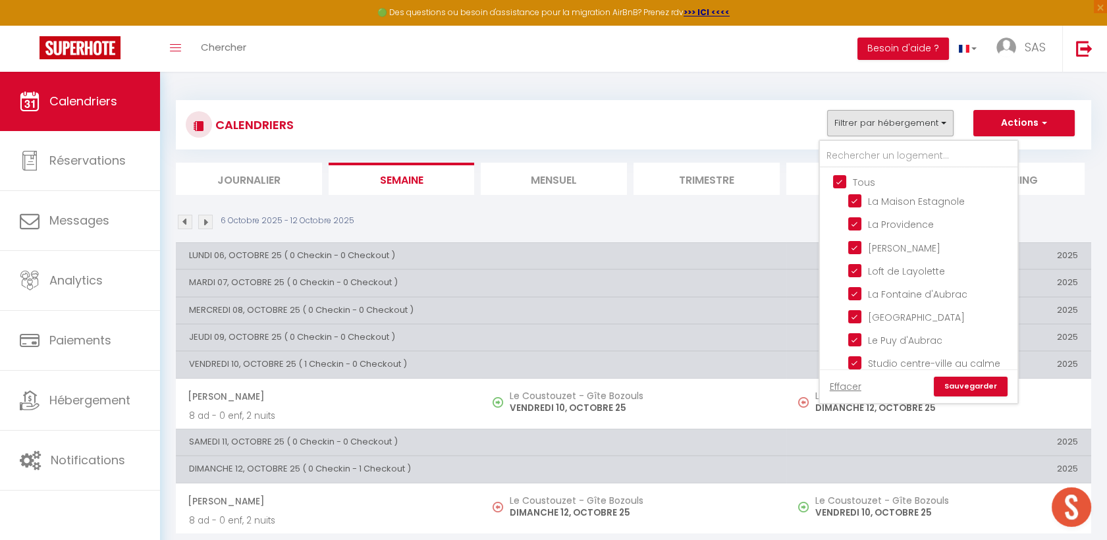
checkbox input "true"
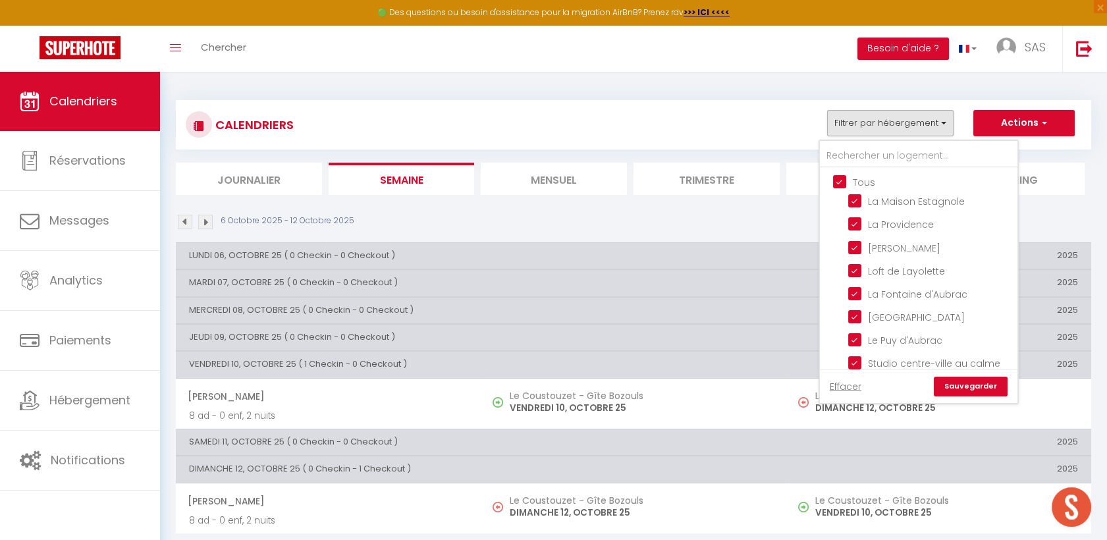
checkbox input "true"
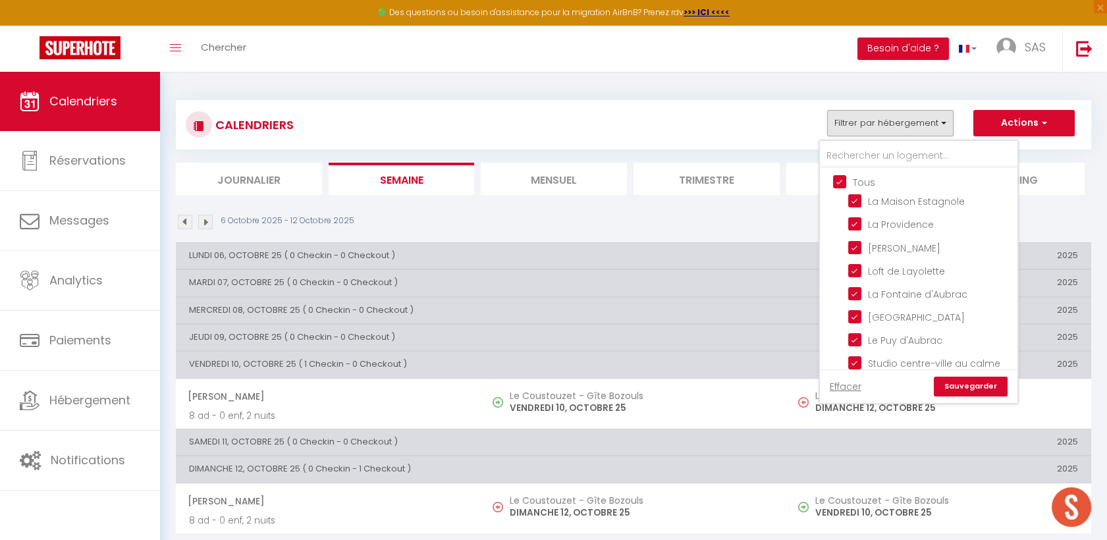
checkbox input "true"
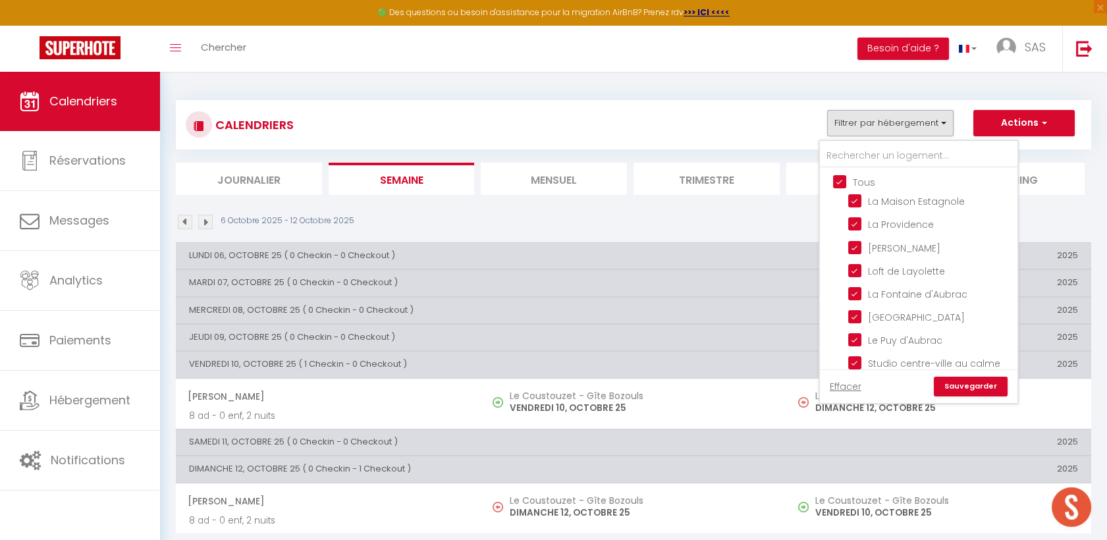
checkbox input "true"
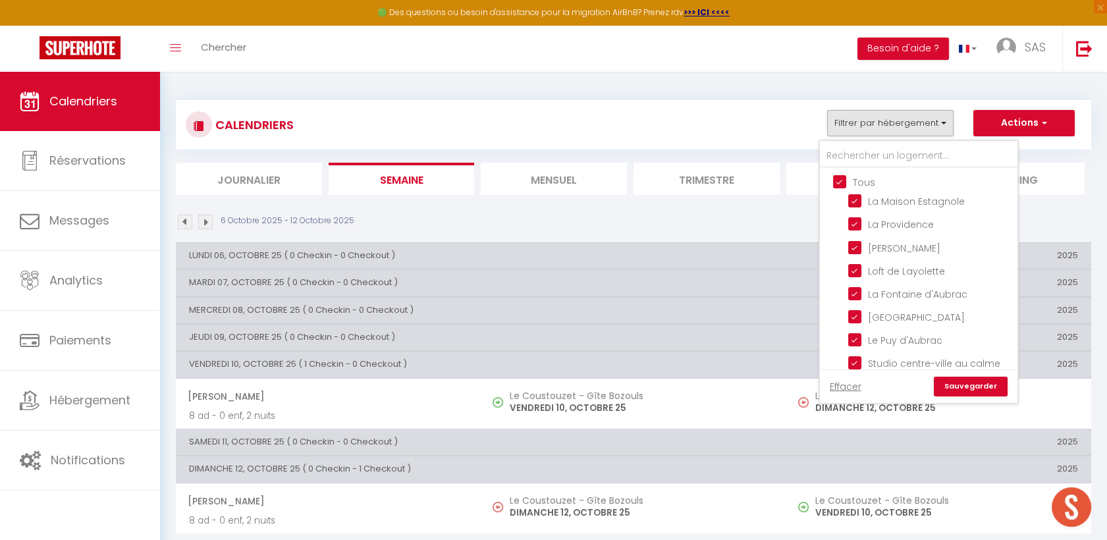
checkbox input "true"
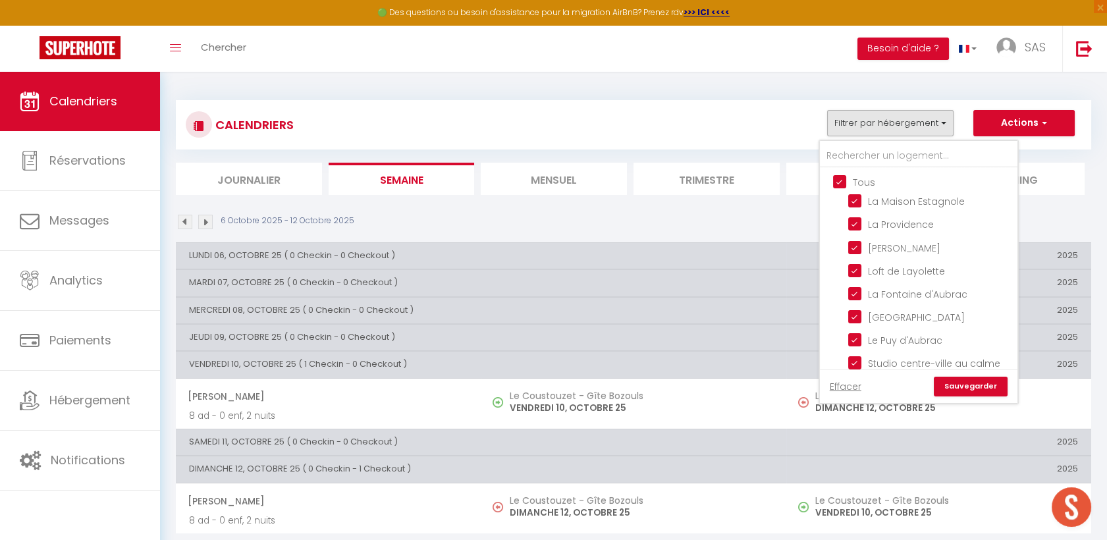
checkbox input "true"
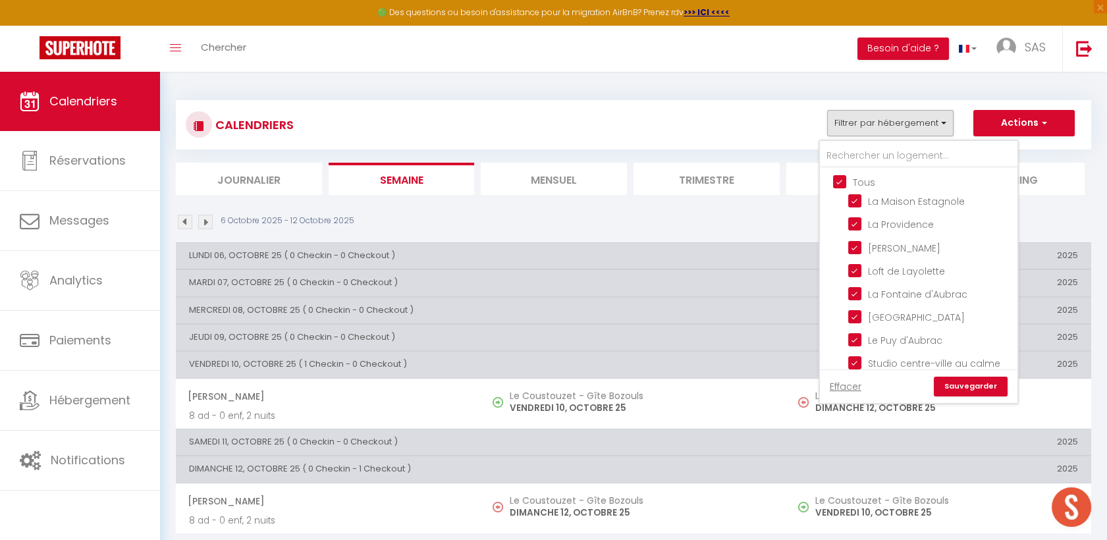
click at [984, 386] on link "Sauvegarder" at bounding box center [971, 387] width 74 height 20
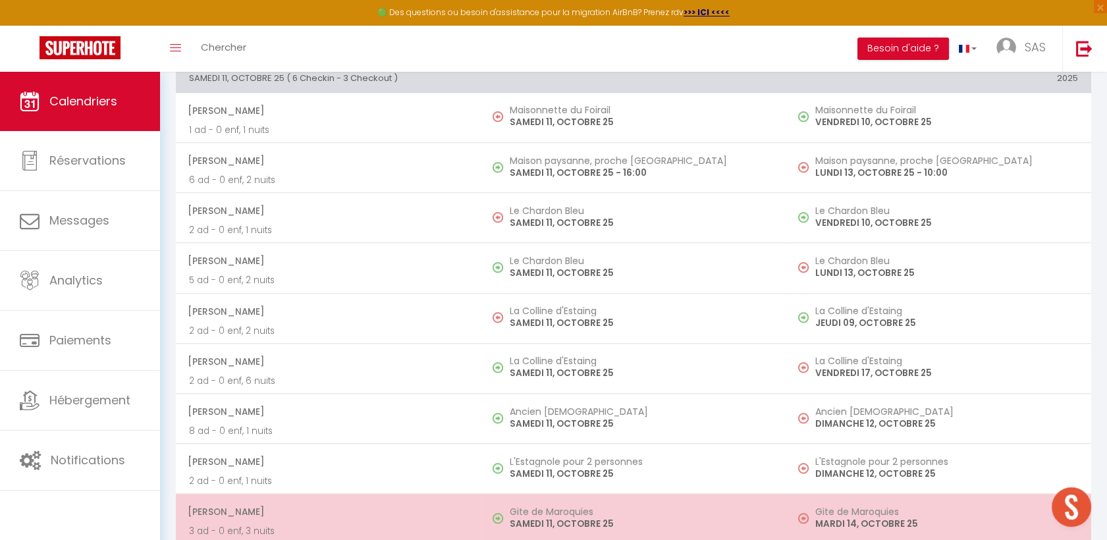
scroll to position [2195, 0]
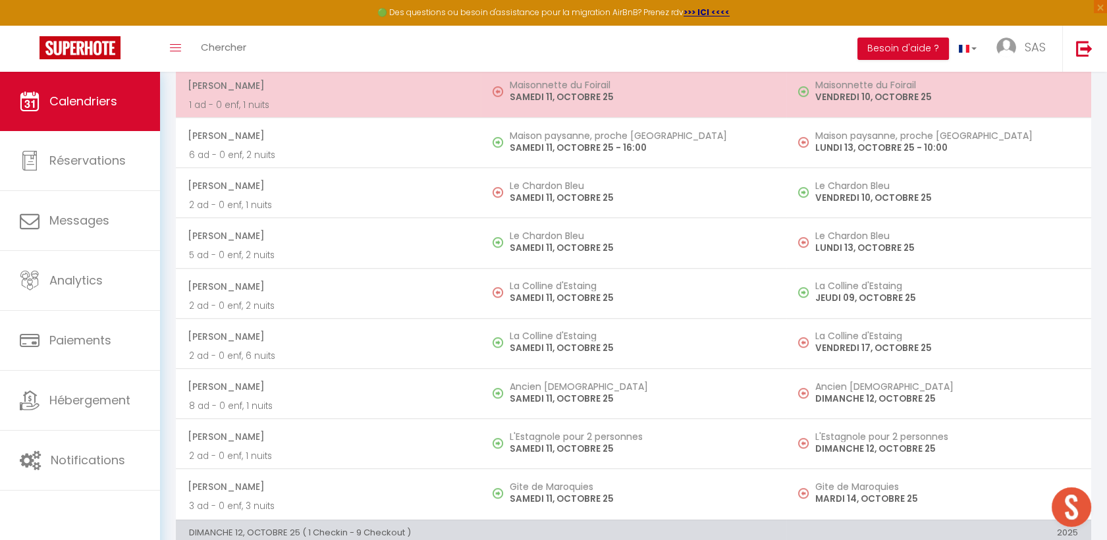
click at [302, 109] on td "[PERSON_NAME] 1 ad - 0 enf, 1 nuits" at bounding box center [328, 92] width 305 height 50
select select "OK"
select select "0"
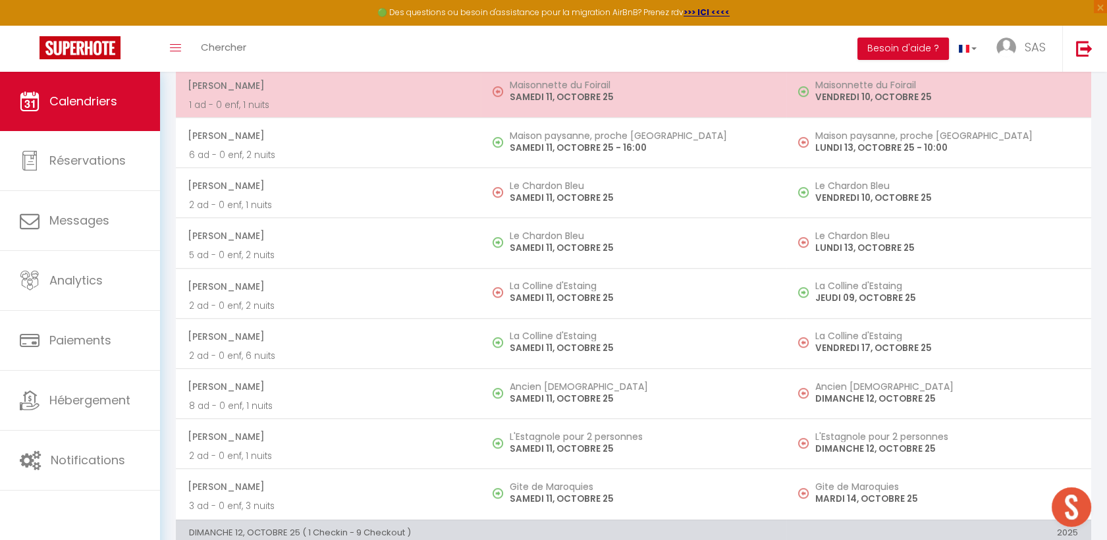
select select "1"
select select
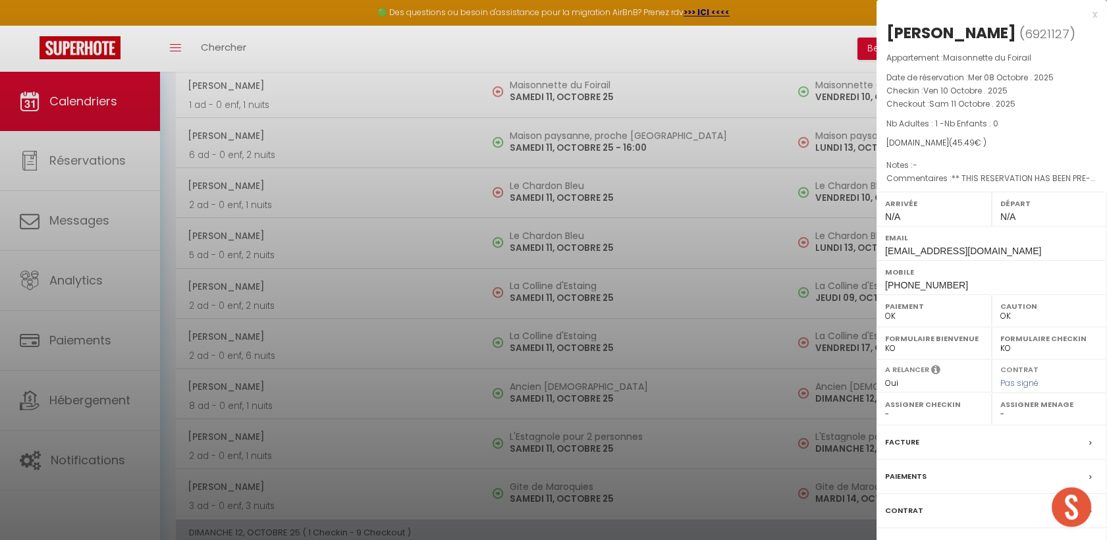
click at [306, 143] on div at bounding box center [553, 270] width 1107 height 540
select select "40902"
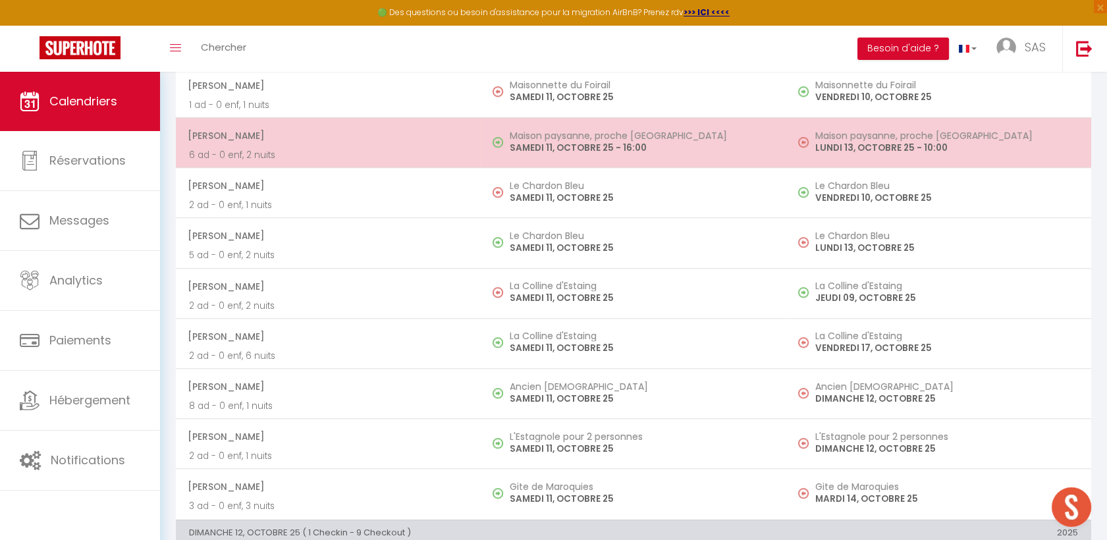
click at [310, 148] on p "6 ad - 0 enf, 2 nuits" at bounding box center [328, 155] width 279 height 14
select select
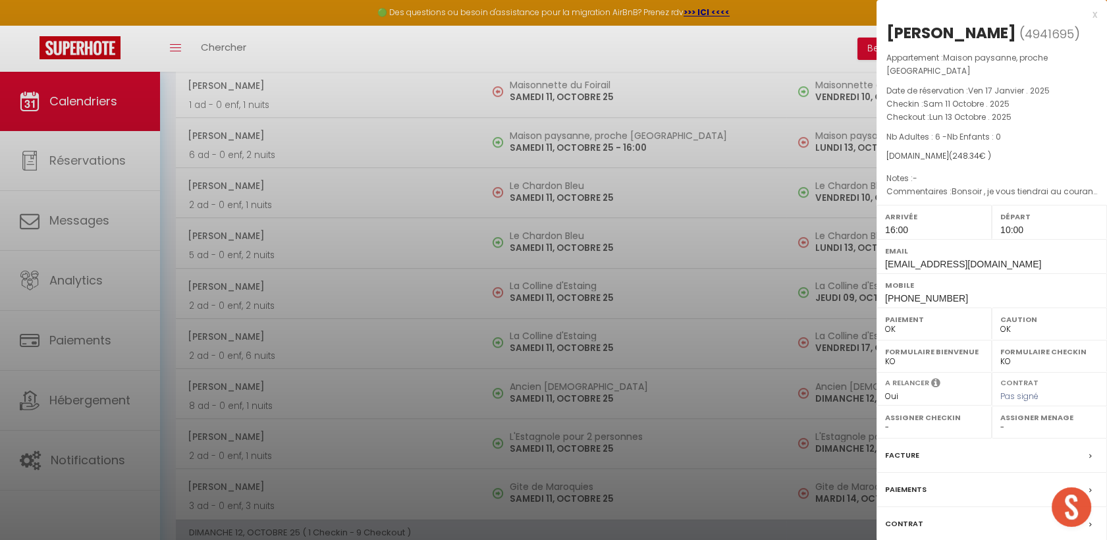
click at [399, 135] on div at bounding box center [553, 270] width 1107 height 540
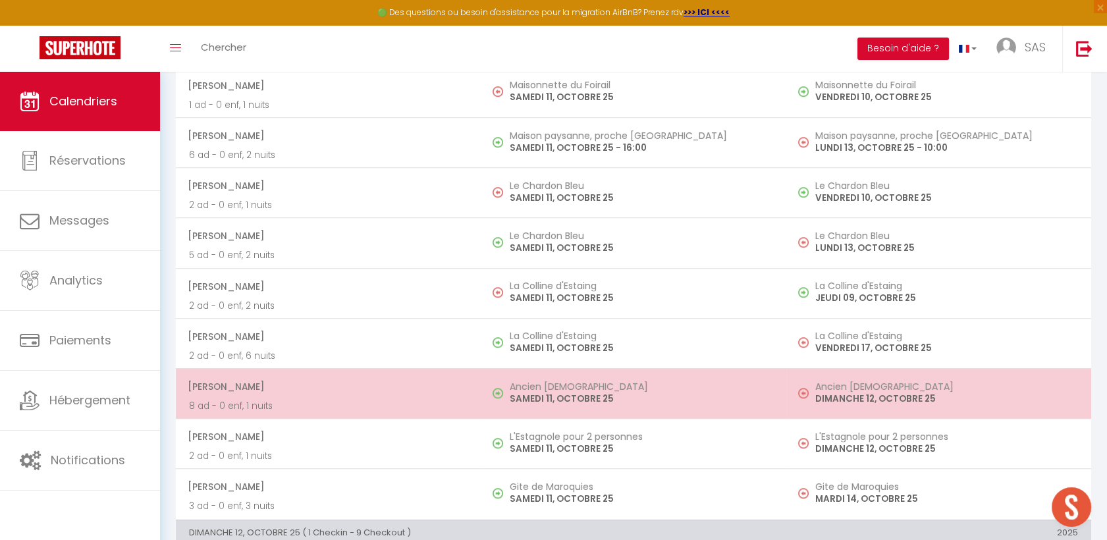
click at [306, 387] on span "[PERSON_NAME]" at bounding box center [328, 386] width 280 height 25
select select "0"
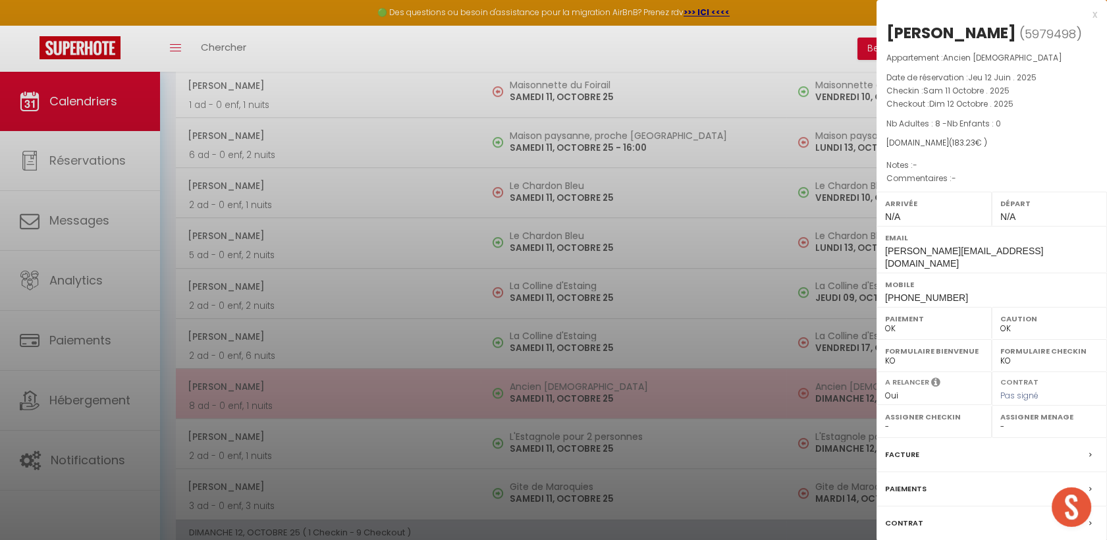
click at [306, 387] on div at bounding box center [553, 270] width 1107 height 540
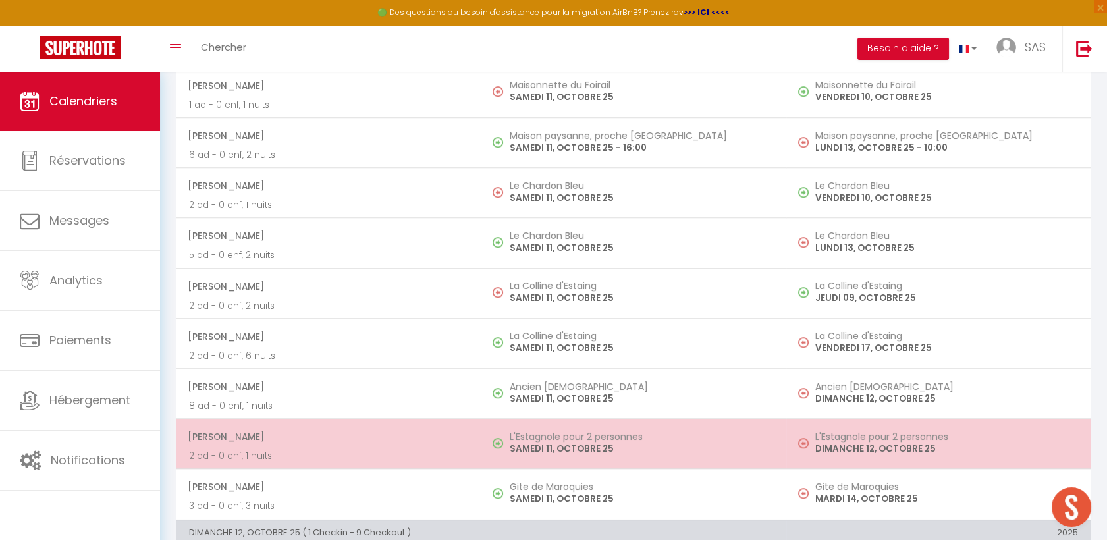
click at [339, 458] on p "2 ad - 0 enf, 1 nuits" at bounding box center [328, 456] width 279 height 14
select select "40902"
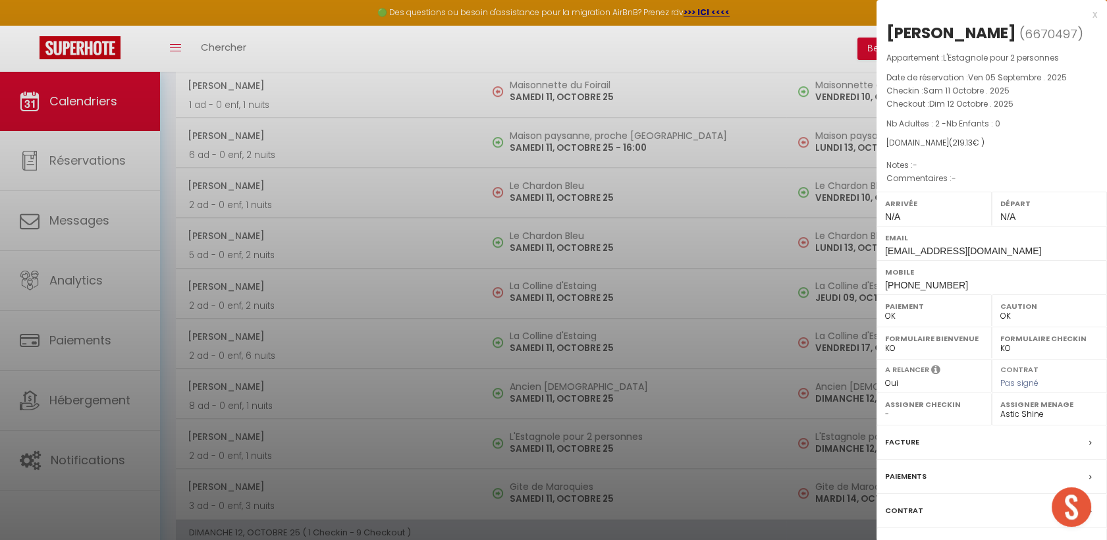
click at [424, 275] on div at bounding box center [553, 270] width 1107 height 540
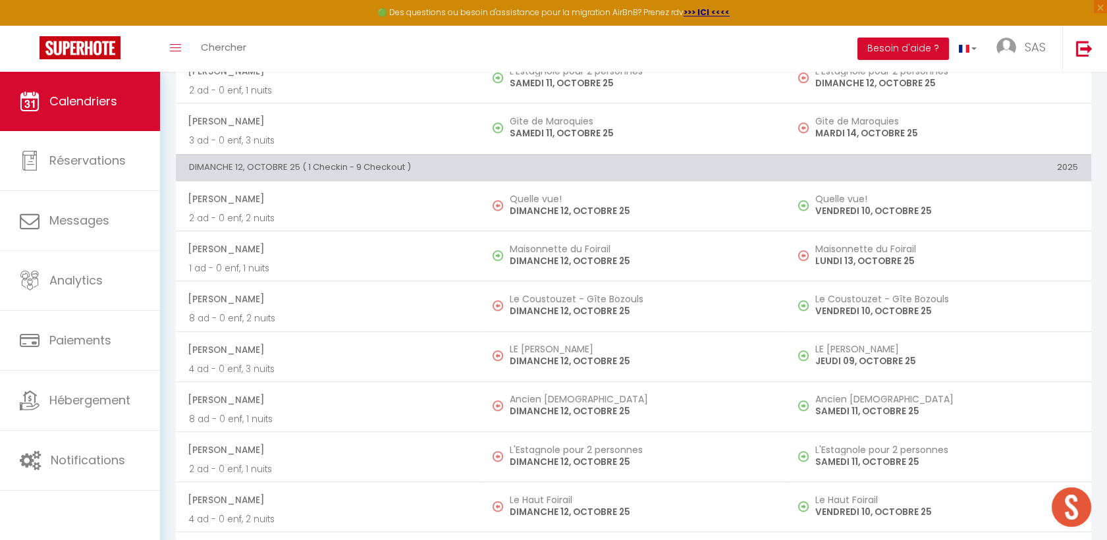
scroll to position [2634, 0]
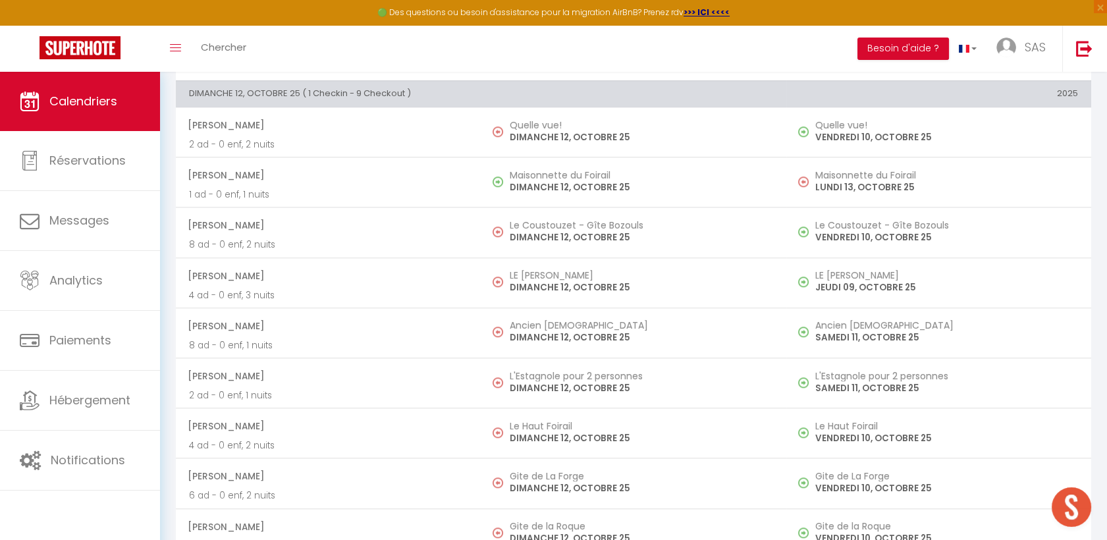
click at [424, 275] on span "[PERSON_NAME]" at bounding box center [328, 275] width 280 height 25
select select
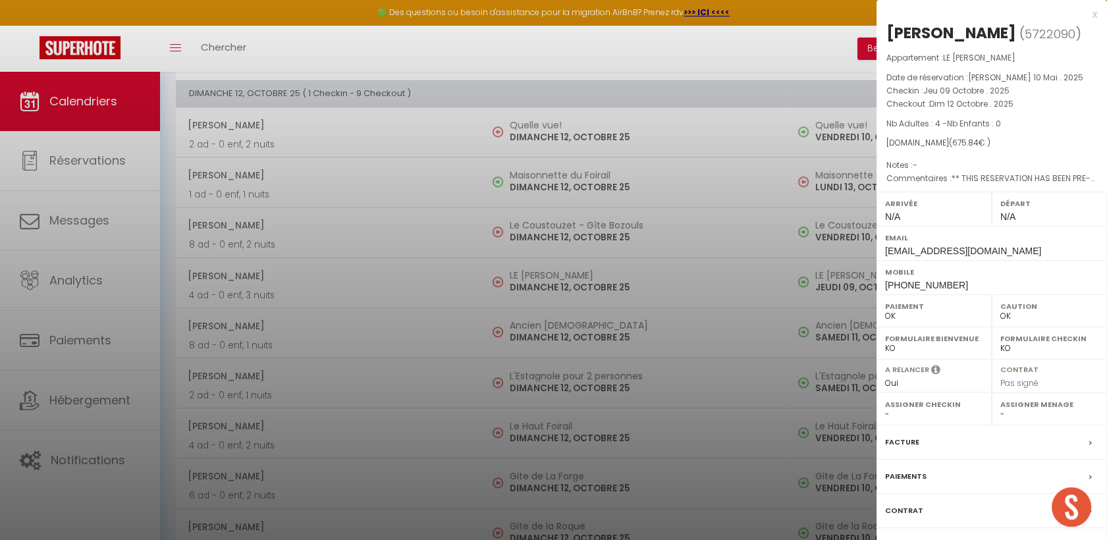
click at [356, 348] on div at bounding box center [553, 270] width 1107 height 540
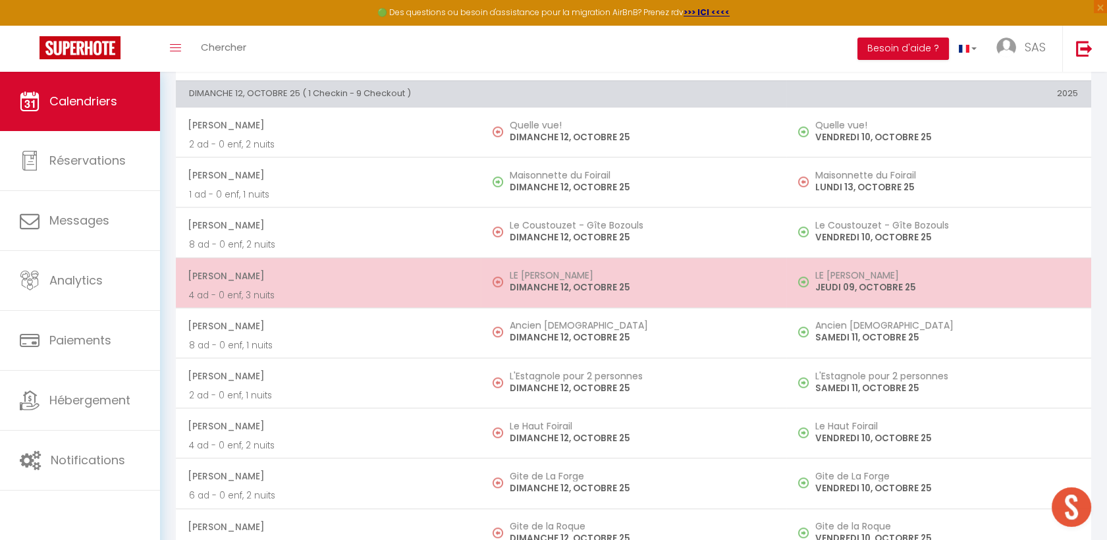
click at [356, 271] on span "[PERSON_NAME]" at bounding box center [328, 275] width 280 height 25
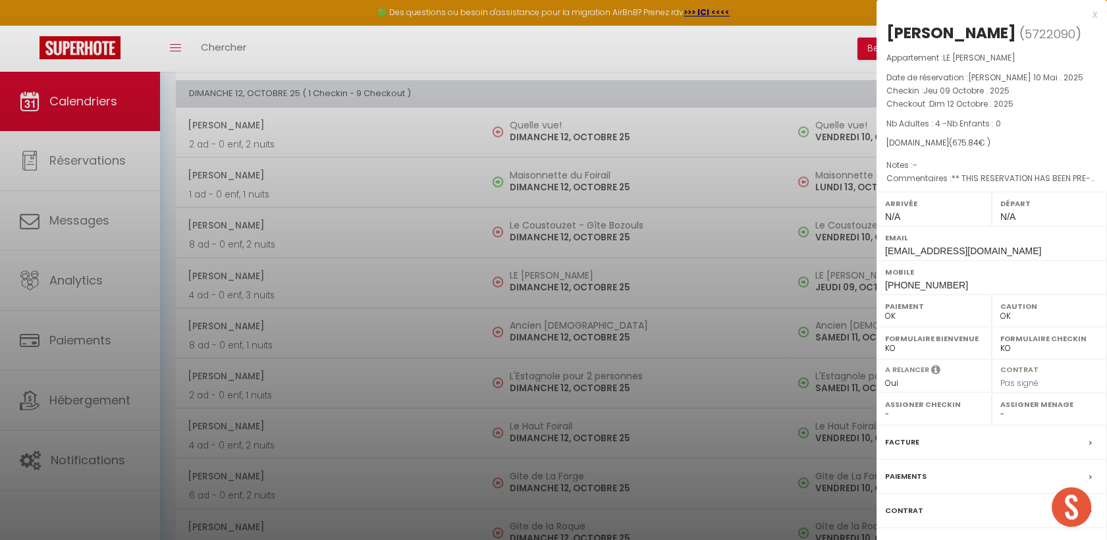
click at [933, 445] on div "Facture" at bounding box center [992, 442] width 231 height 34
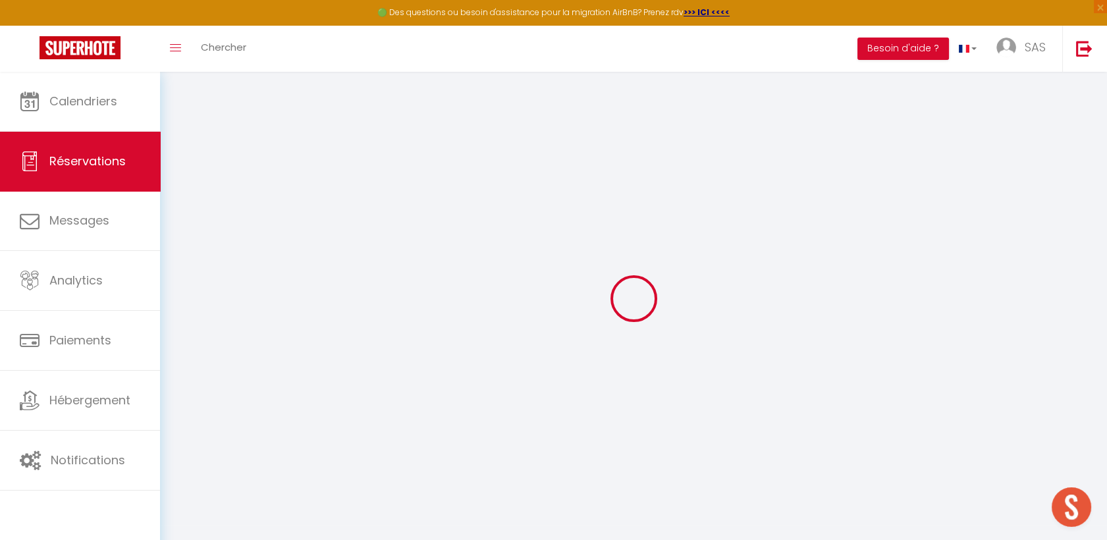
type input "[PERSON_NAME]"
type input "Nisolle"
type input "[EMAIL_ADDRESS][DOMAIN_NAME]"
type input "[PHONE_NUMBER]"
type input "."
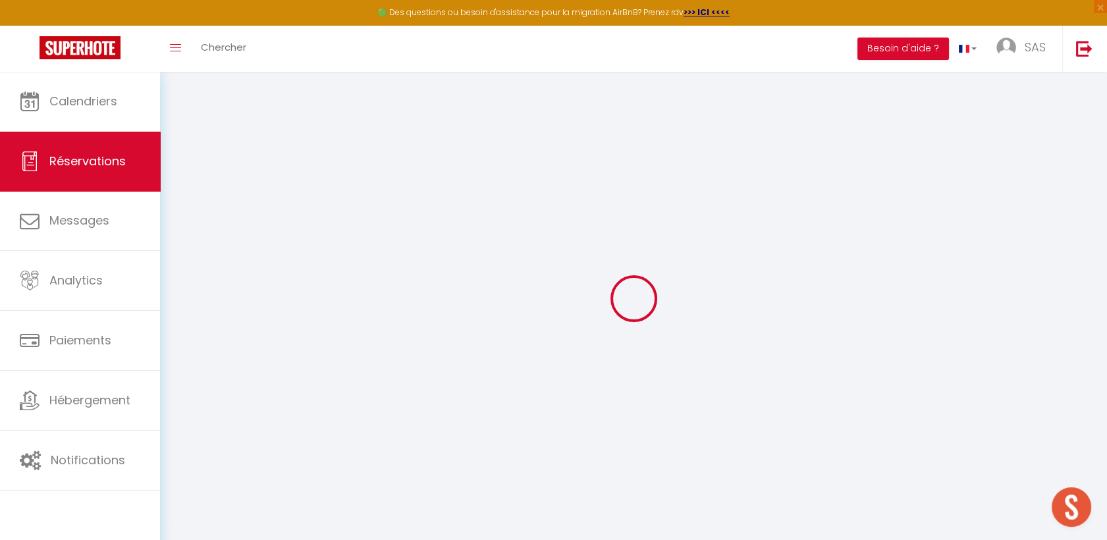
select select "BE"
type input "99.79"
type input "9.46"
select select "28457"
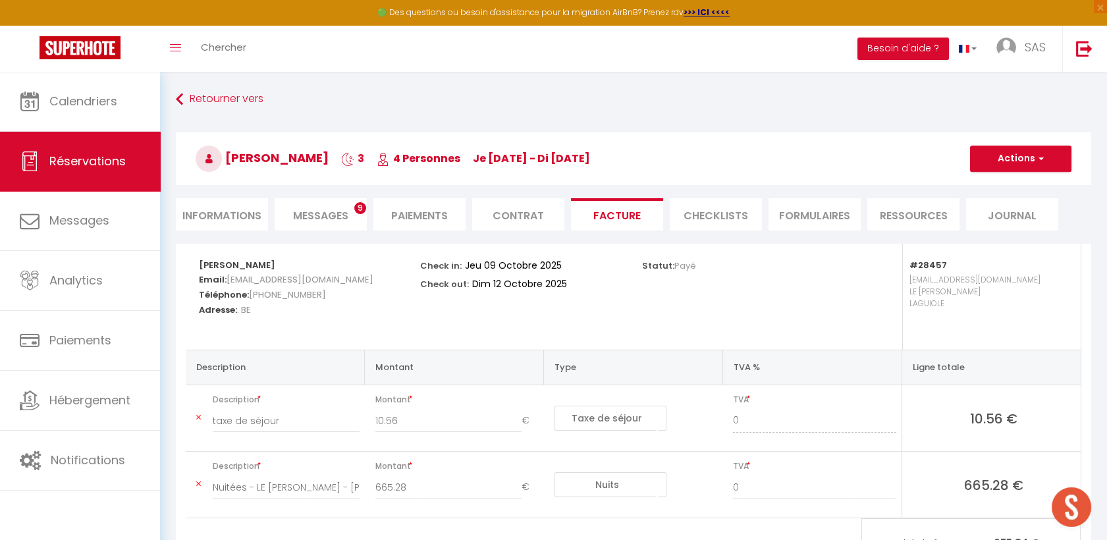
click at [302, 212] on span "Messages" at bounding box center [320, 215] width 55 height 15
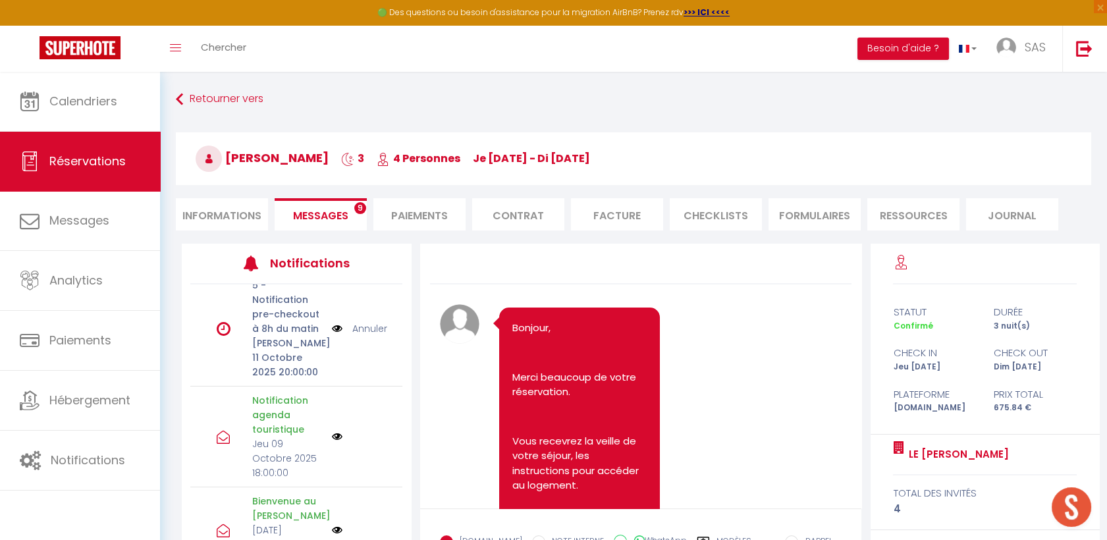
scroll to position [219, 0]
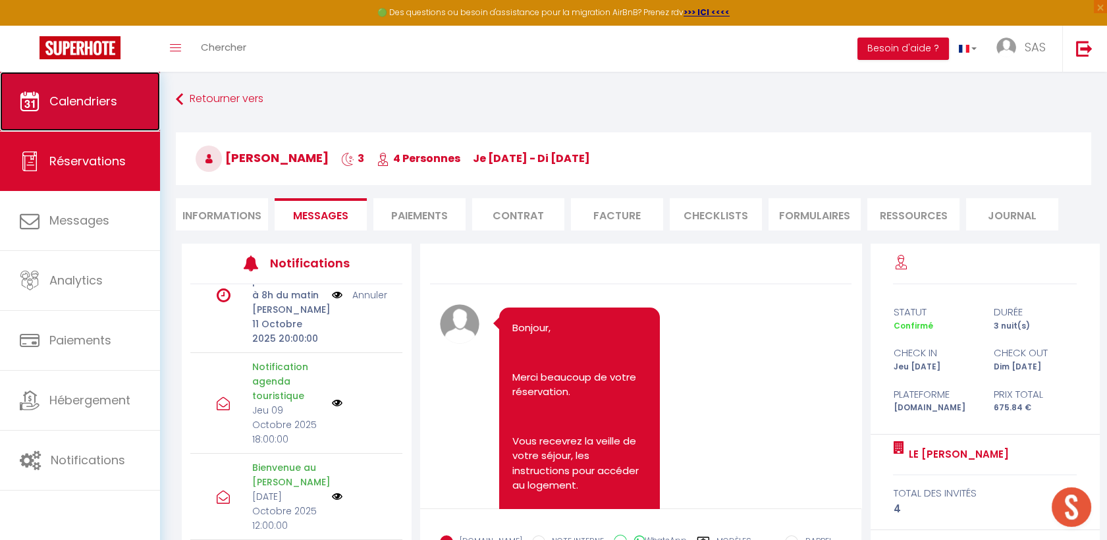
click at [131, 112] on link "Calendriers" at bounding box center [80, 101] width 160 height 59
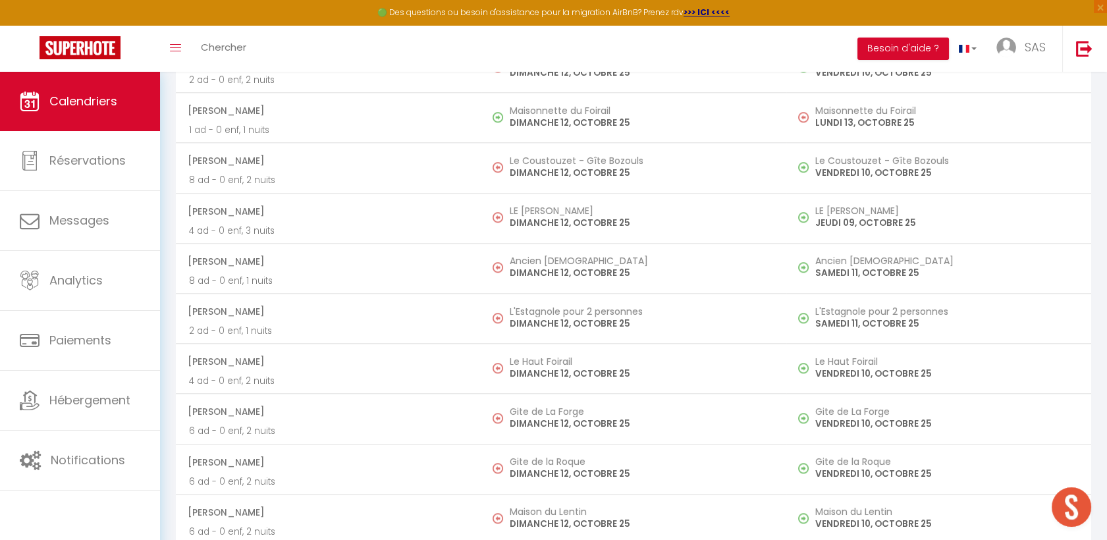
scroll to position [2713, 0]
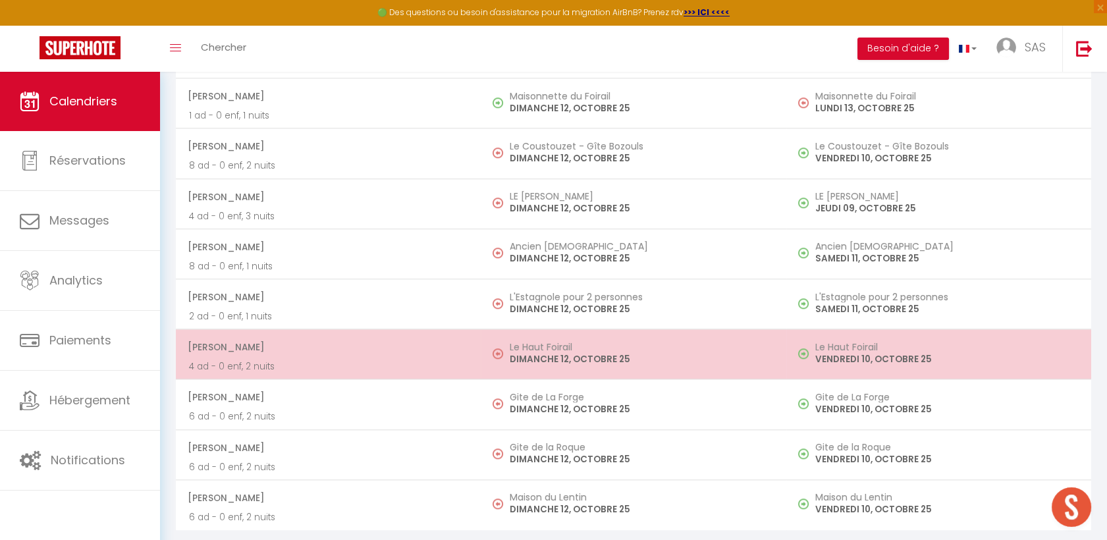
click at [369, 360] on p "4 ad - 0 enf, 2 nuits" at bounding box center [328, 367] width 279 height 14
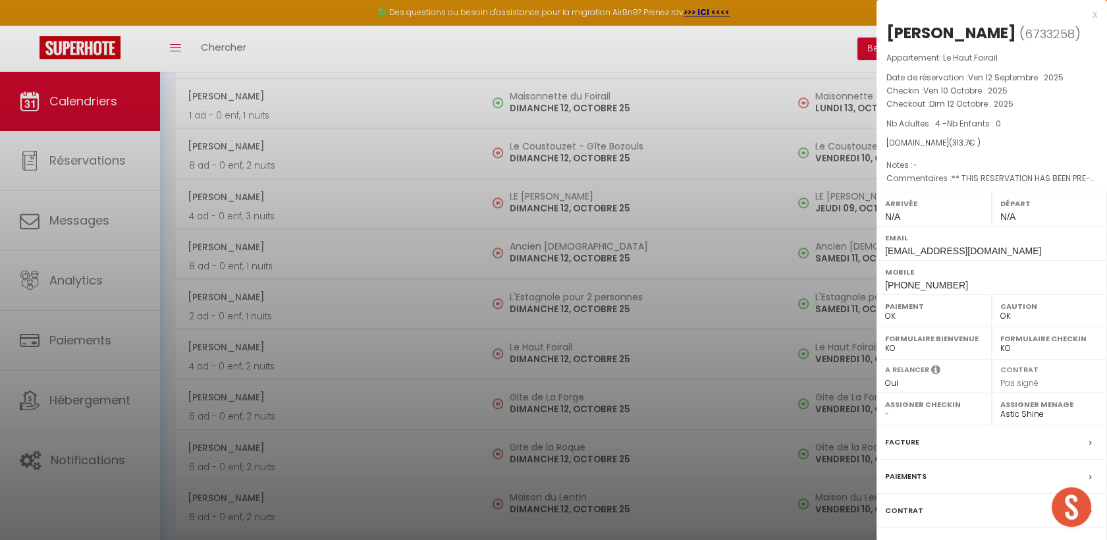
click at [370, 393] on div at bounding box center [553, 270] width 1107 height 540
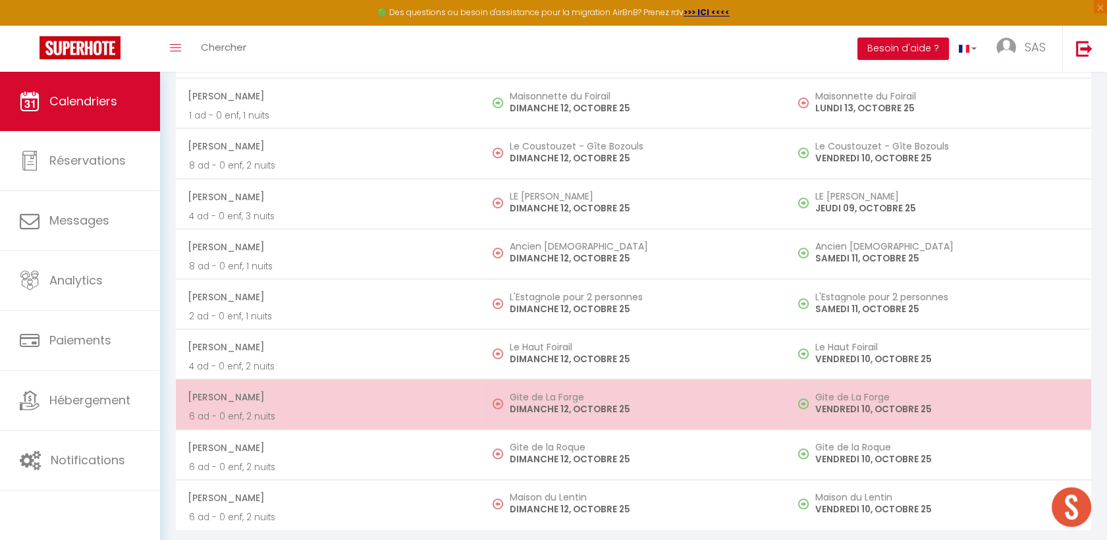
click at [432, 410] on p "6 ad - 0 enf, 2 nuits" at bounding box center [328, 417] width 279 height 14
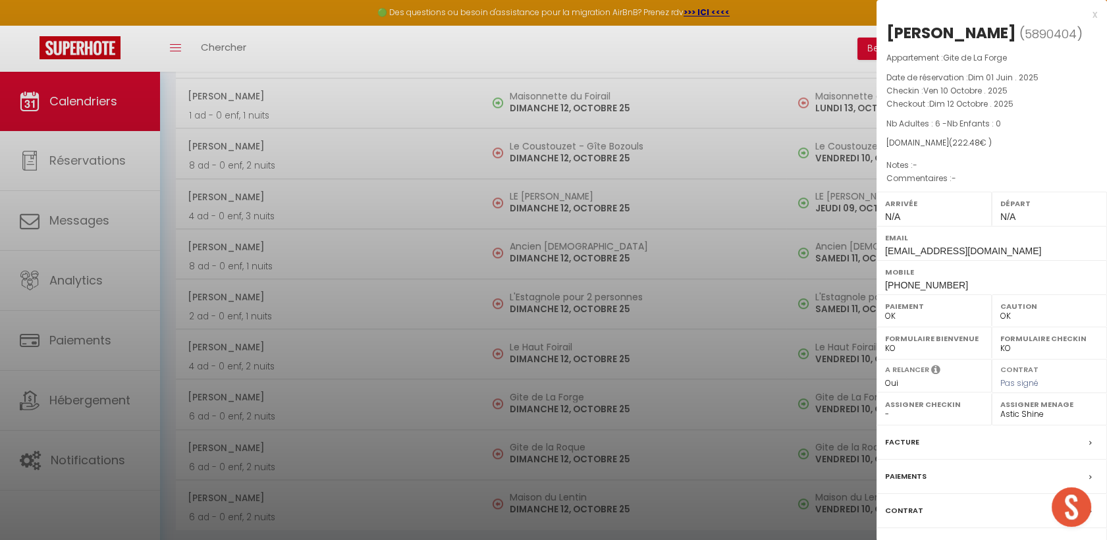
click at [364, 411] on div at bounding box center [553, 270] width 1107 height 540
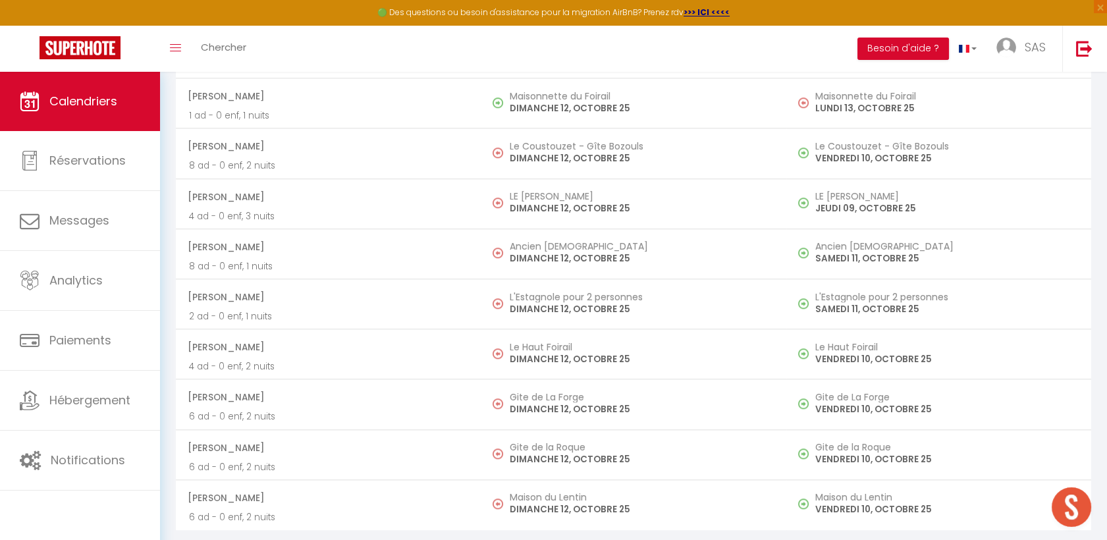
click at [382, 398] on span "[PERSON_NAME]" at bounding box center [328, 397] width 280 height 25
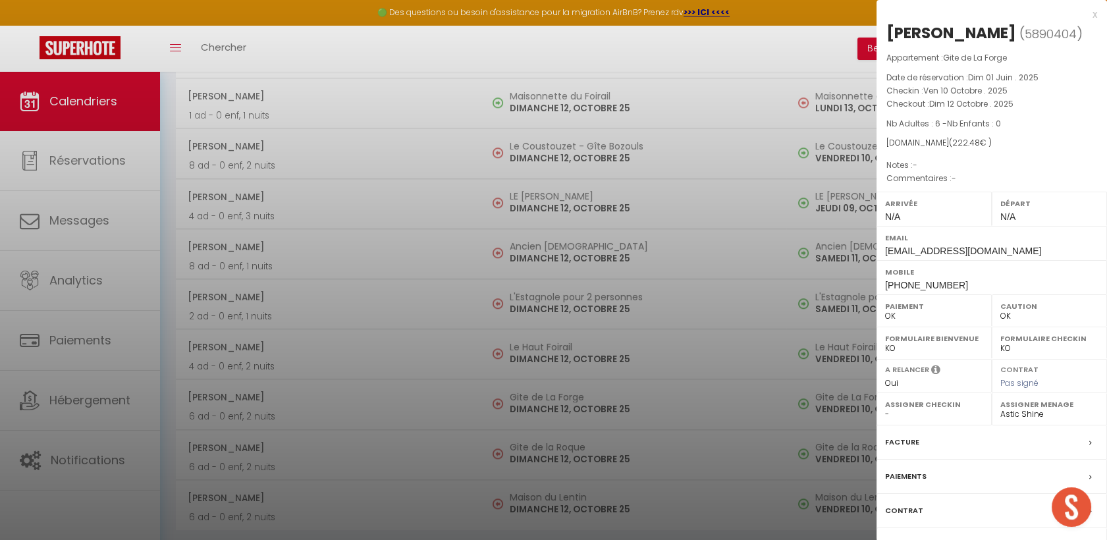
click at [294, 360] on div at bounding box center [553, 270] width 1107 height 540
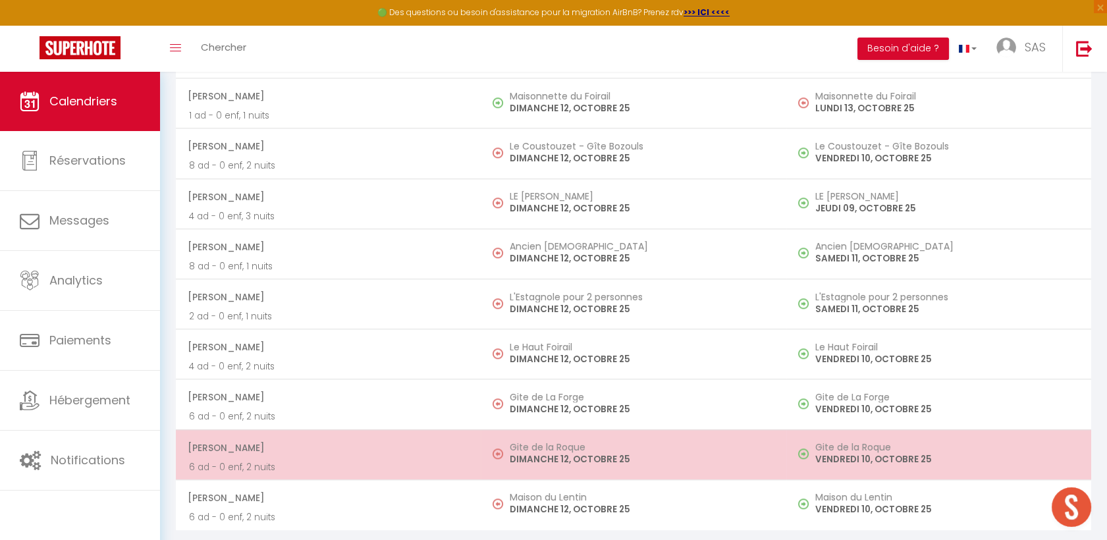
click at [290, 454] on span "[PERSON_NAME]" at bounding box center [328, 447] width 280 height 25
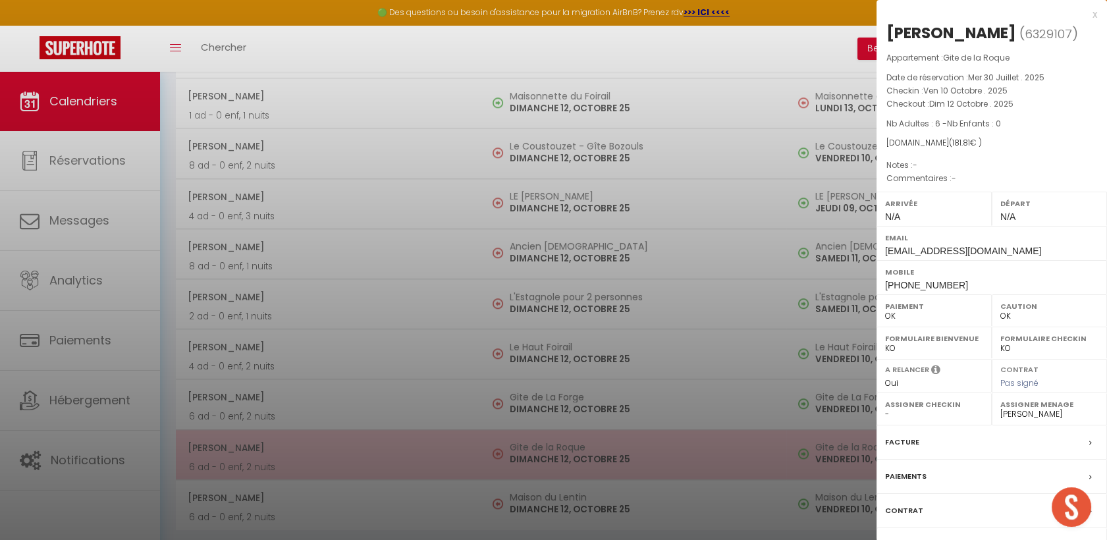
click at [290, 454] on div at bounding box center [553, 270] width 1107 height 540
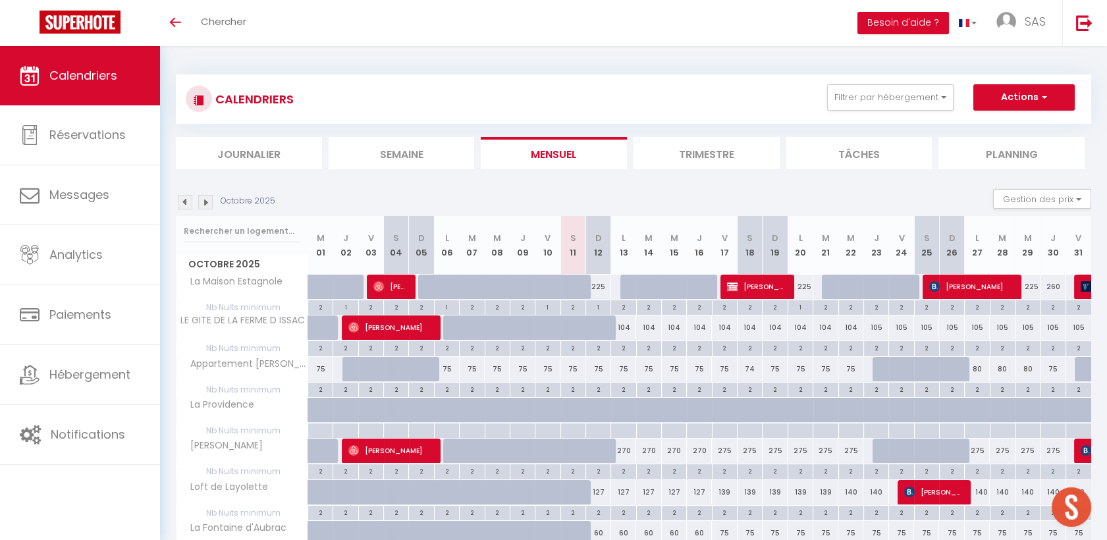
click at [369, 145] on li "Semaine" at bounding box center [402, 153] width 146 height 32
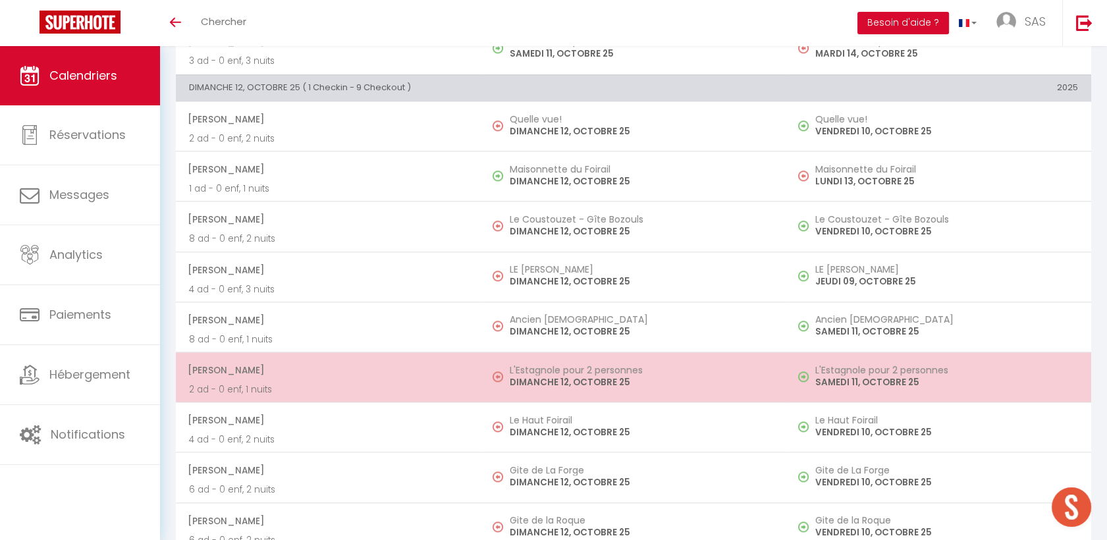
scroll to position [2614, 0]
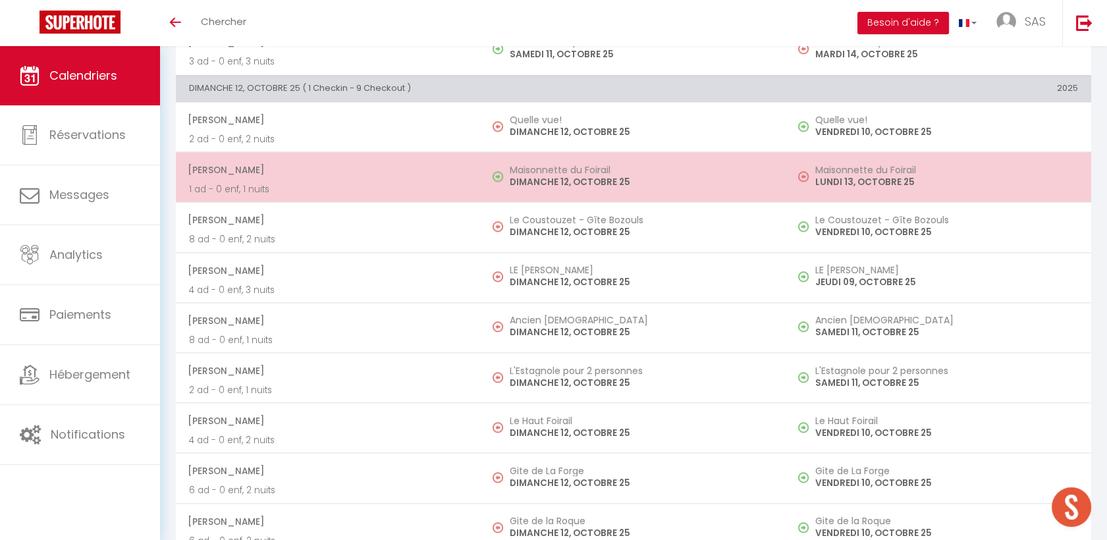
click at [339, 182] on p "1 ad - 0 enf, 1 nuits" at bounding box center [328, 189] width 279 height 14
select select "OK"
select select "0"
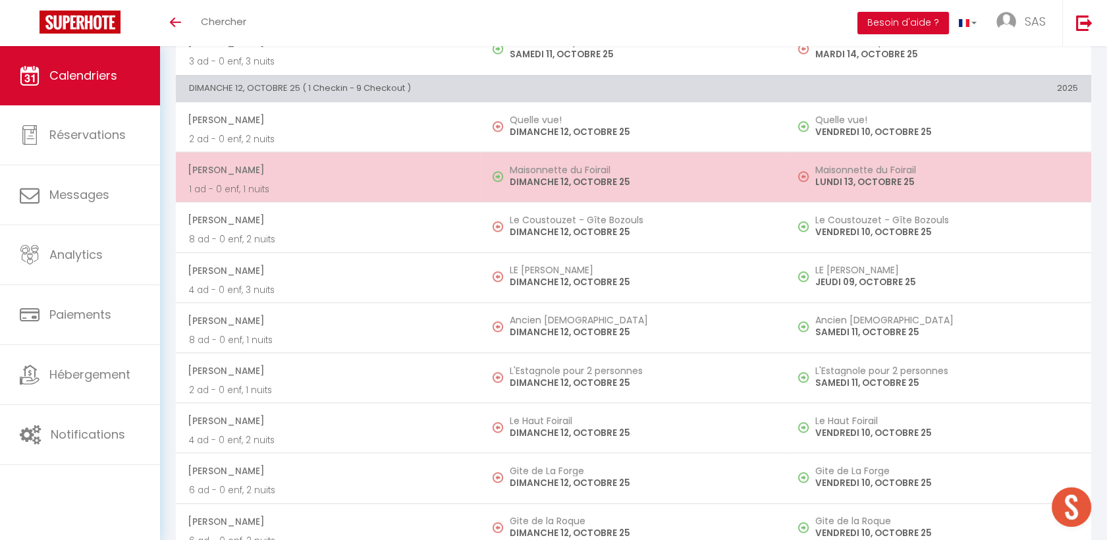
select select "1"
select select
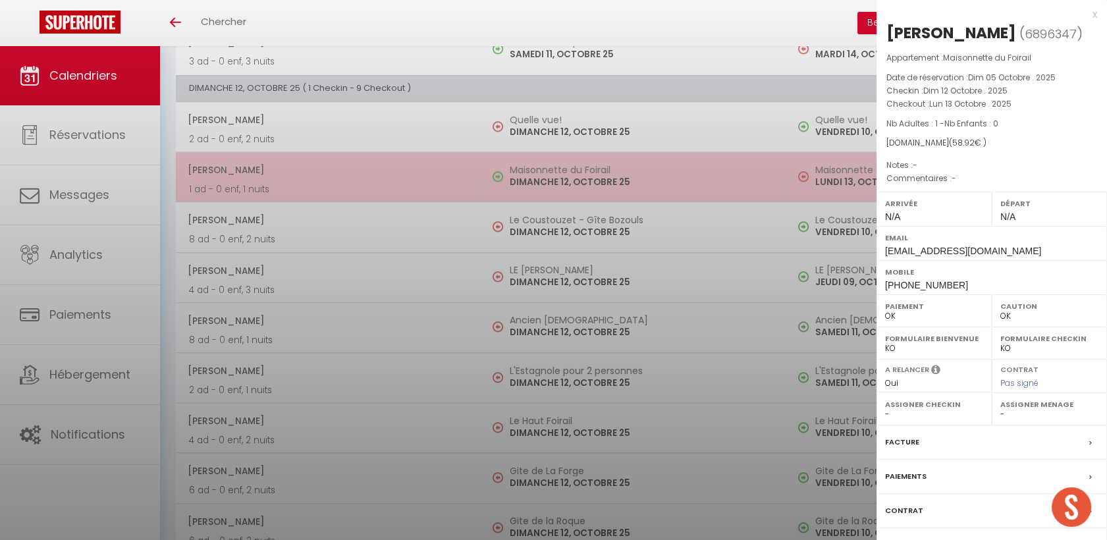
select select "40902"
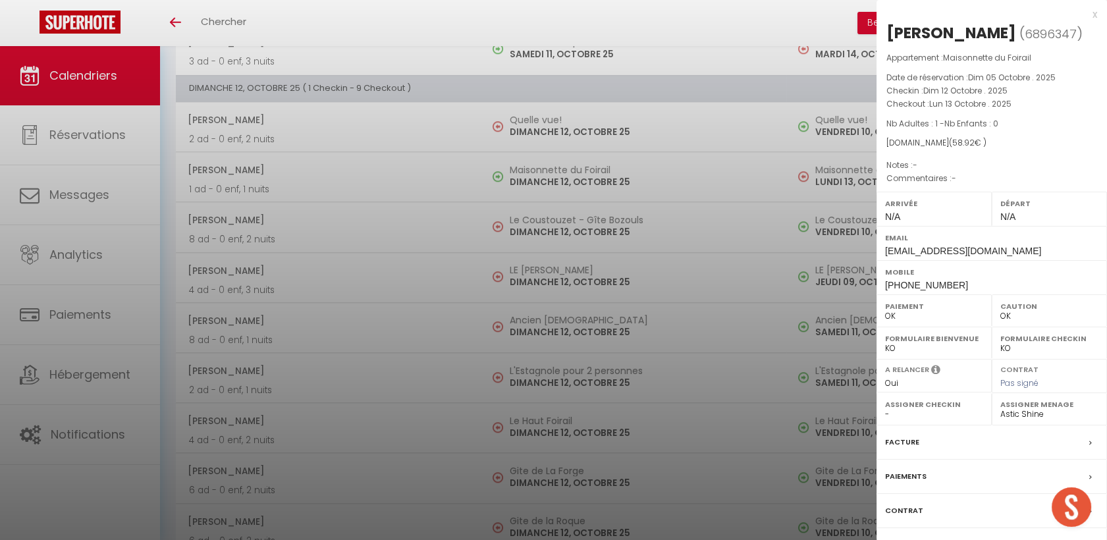
click at [375, 181] on div at bounding box center [553, 270] width 1107 height 540
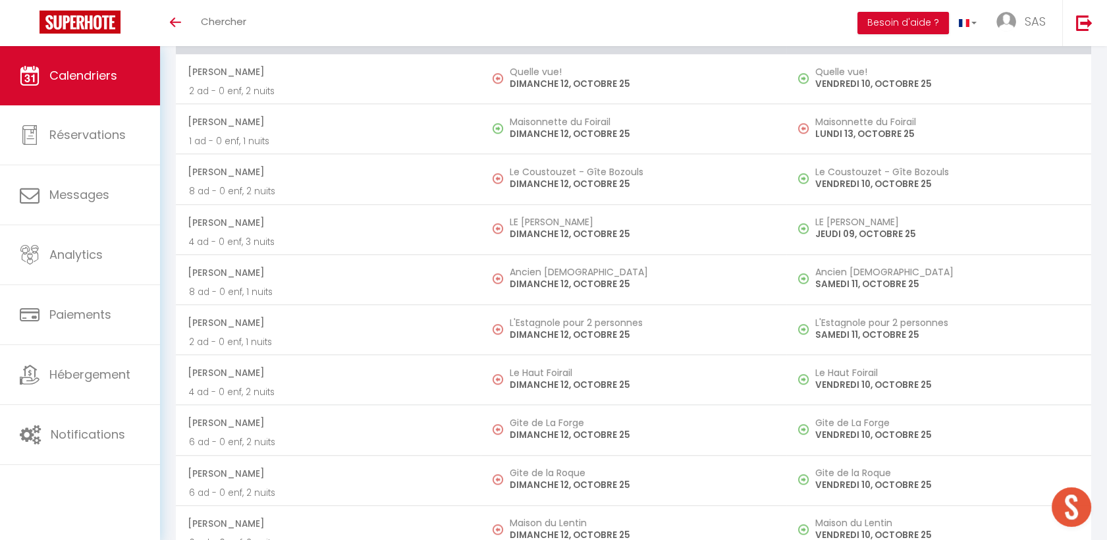
scroll to position [2687, 0]
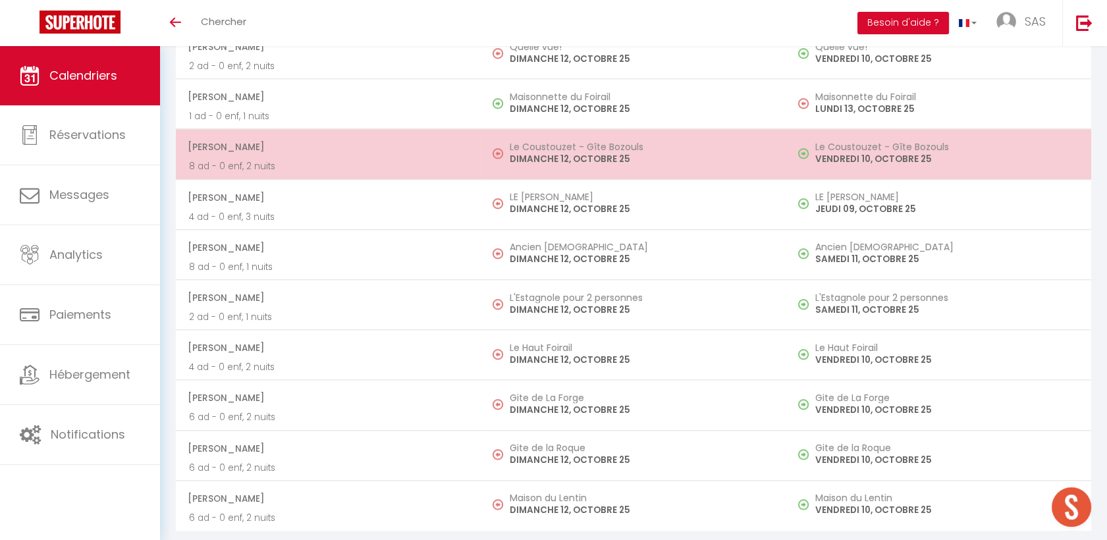
click at [378, 150] on span "[PERSON_NAME]" at bounding box center [328, 146] width 280 height 25
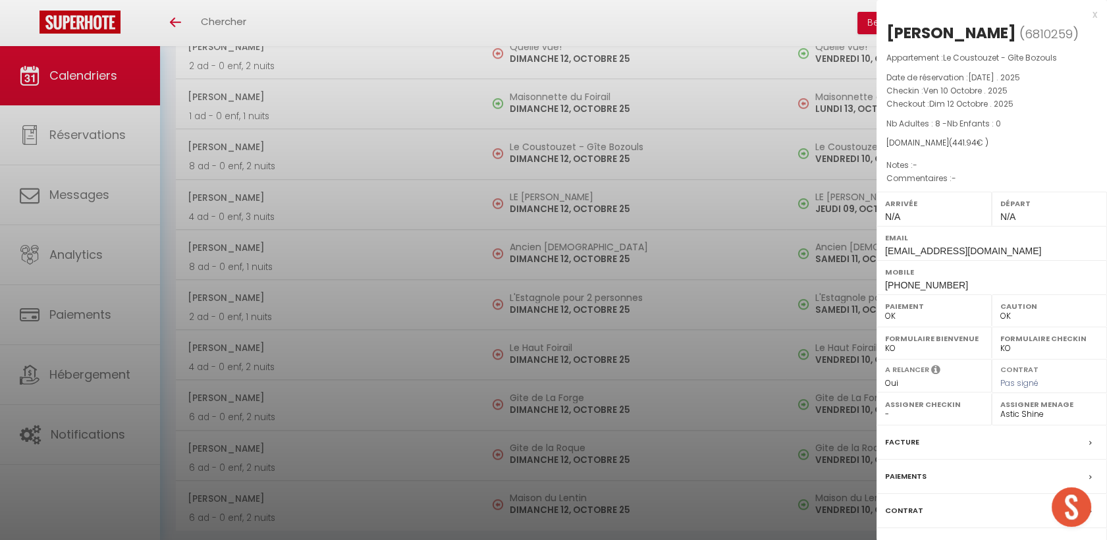
click at [526, 183] on div at bounding box center [553, 270] width 1107 height 540
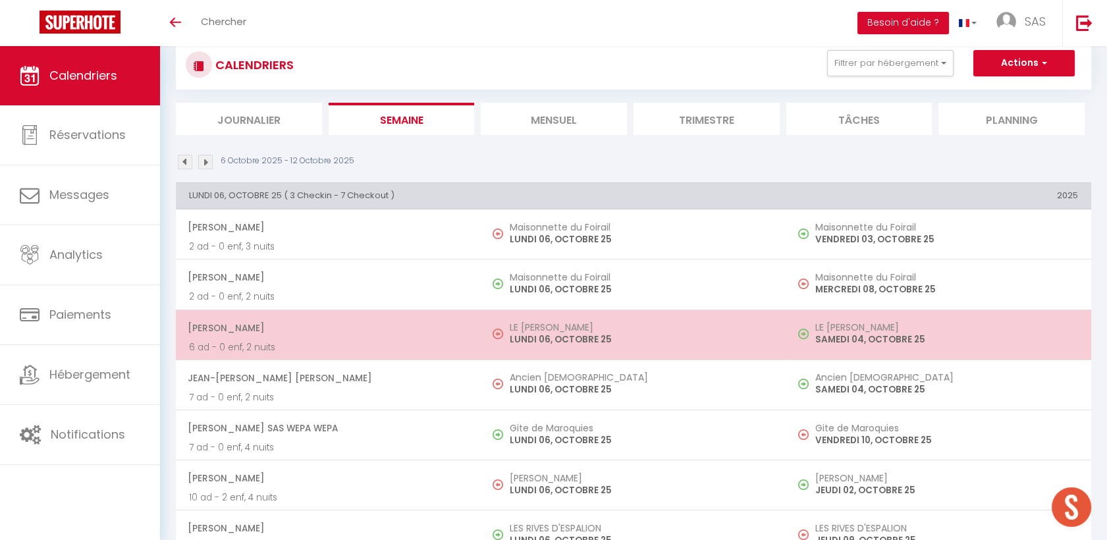
scroll to position [0, 0]
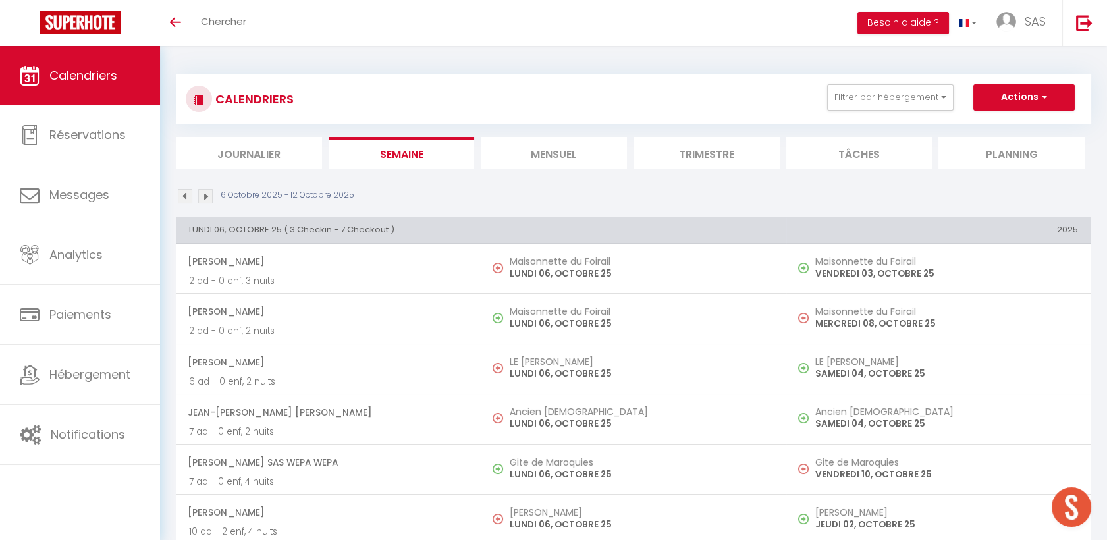
click at [205, 192] on img at bounding box center [205, 196] width 14 height 14
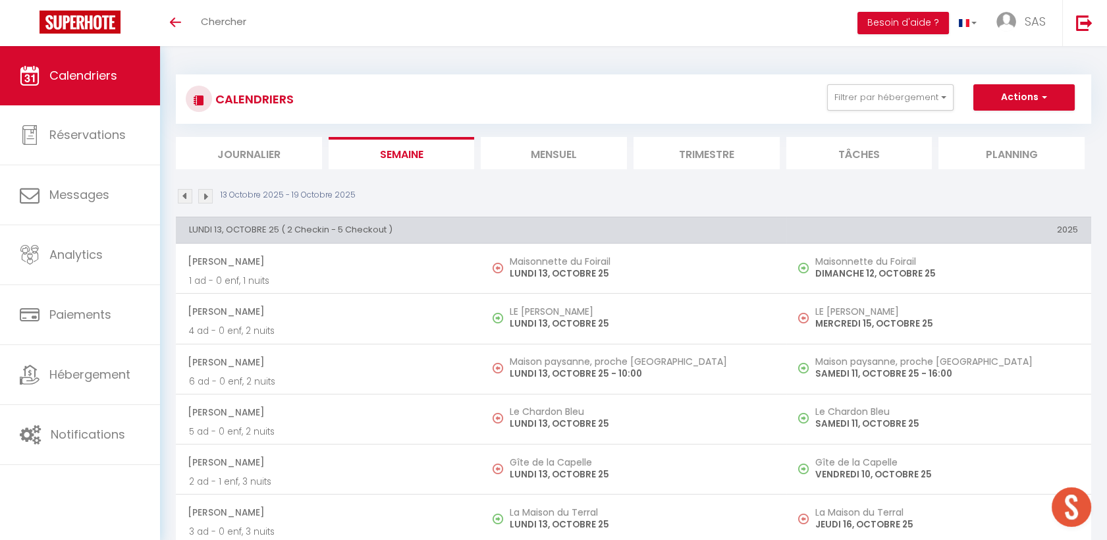
click at [190, 196] on img at bounding box center [185, 196] width 14 height 14
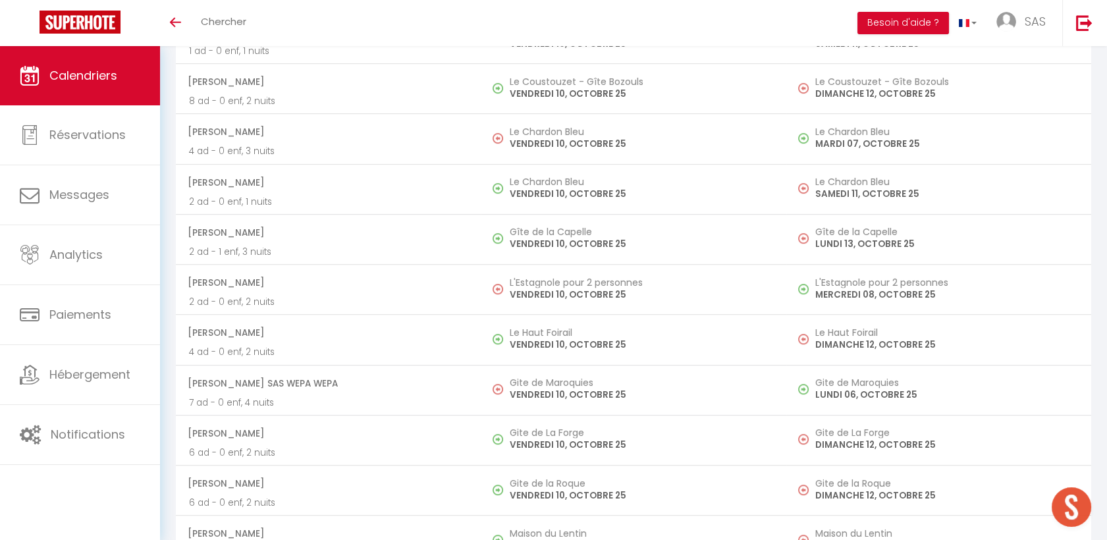
scroll to position [2687, 0]
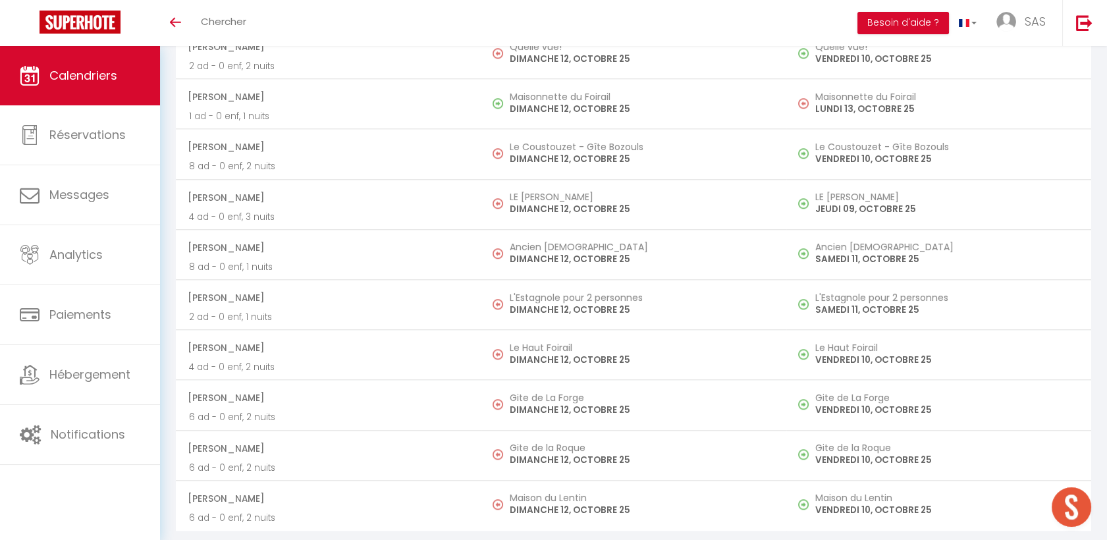
click at [368, 248] on span "[PERSON_NAME]" at bounding box center [328, 247] width 280 height 25
select select
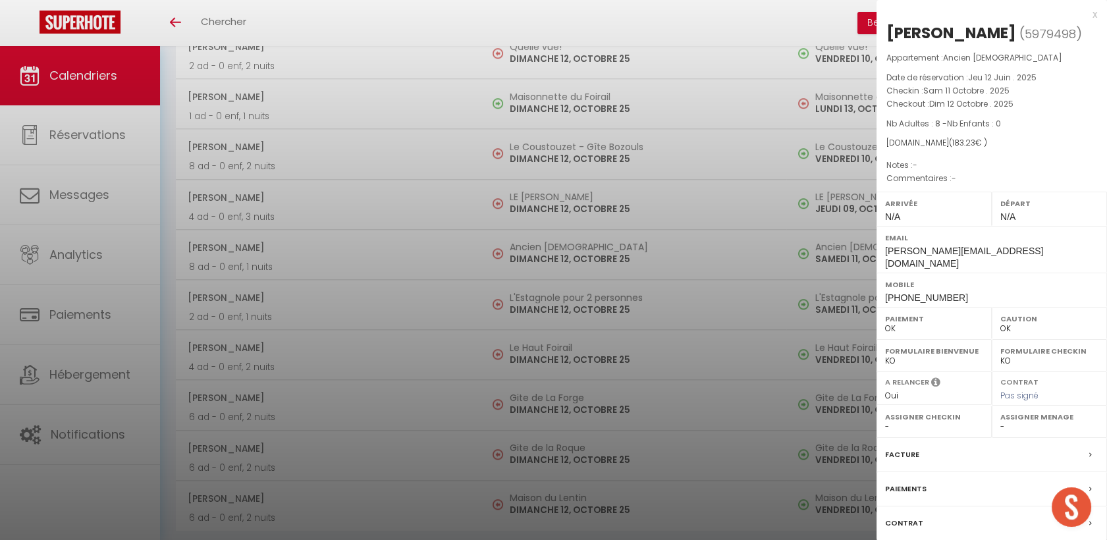
click at [933, 444] on div "Facture" at bounding box center [992, 455] width 231 height 34
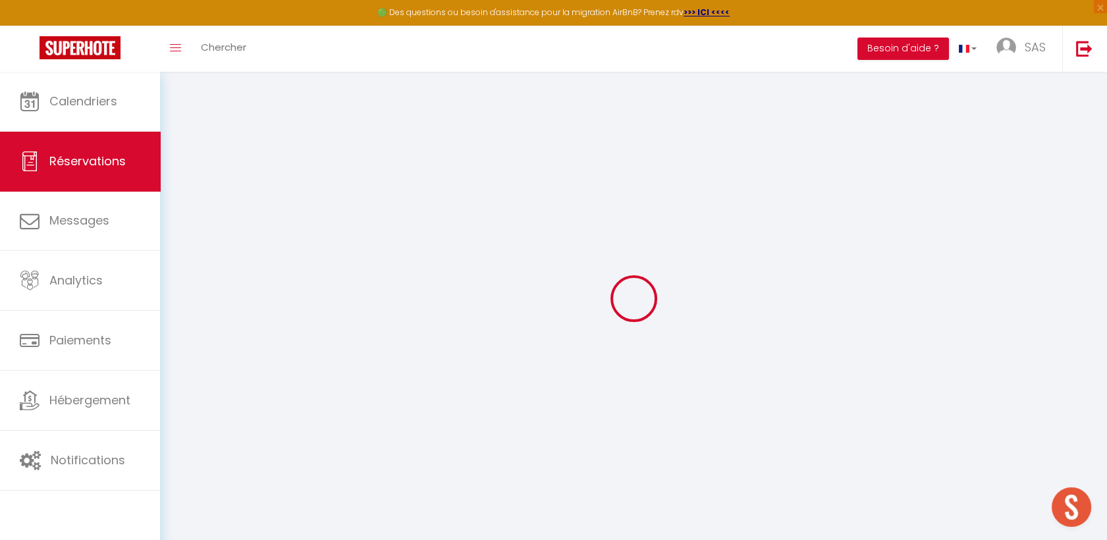
select select
checkbox input "false"
select select
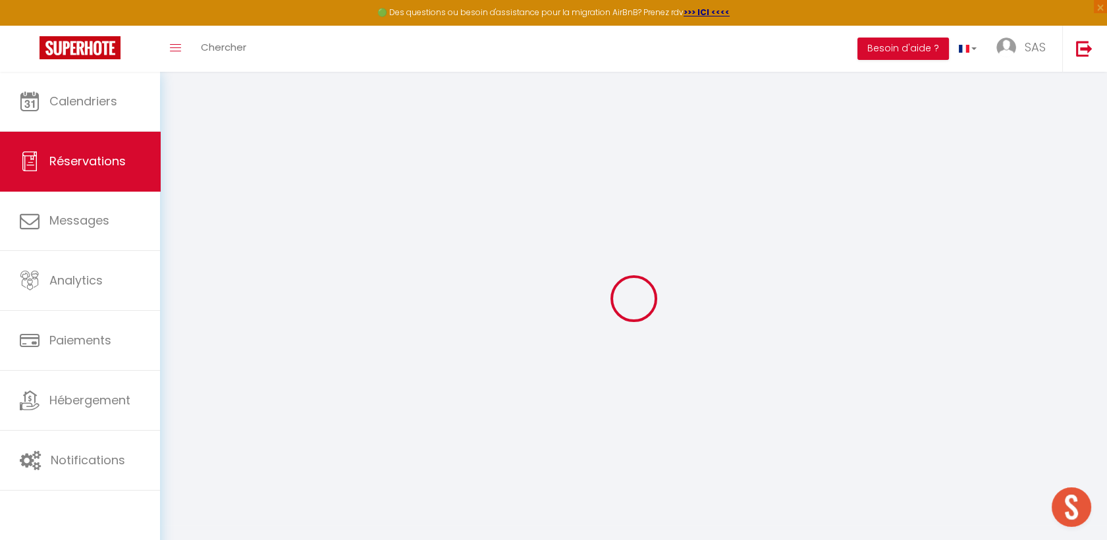
checkbox input "false"
select select
checkbox input "false"
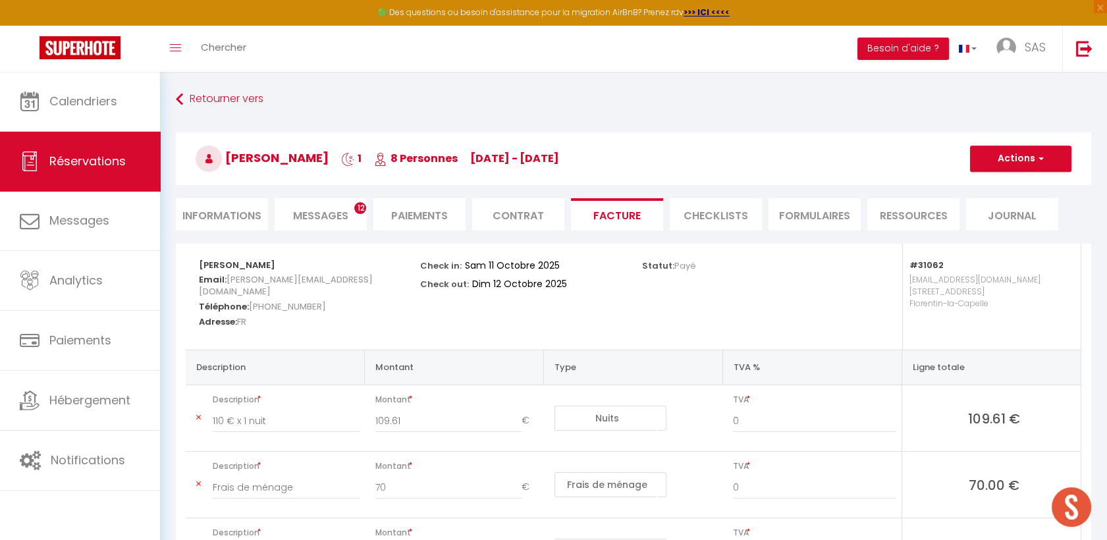
click at [323, 226] on li "Messages 12" at bounding box center [321, 214] width 92 height 32
